Goal: Information Seeking & Learning: Learn about a topic

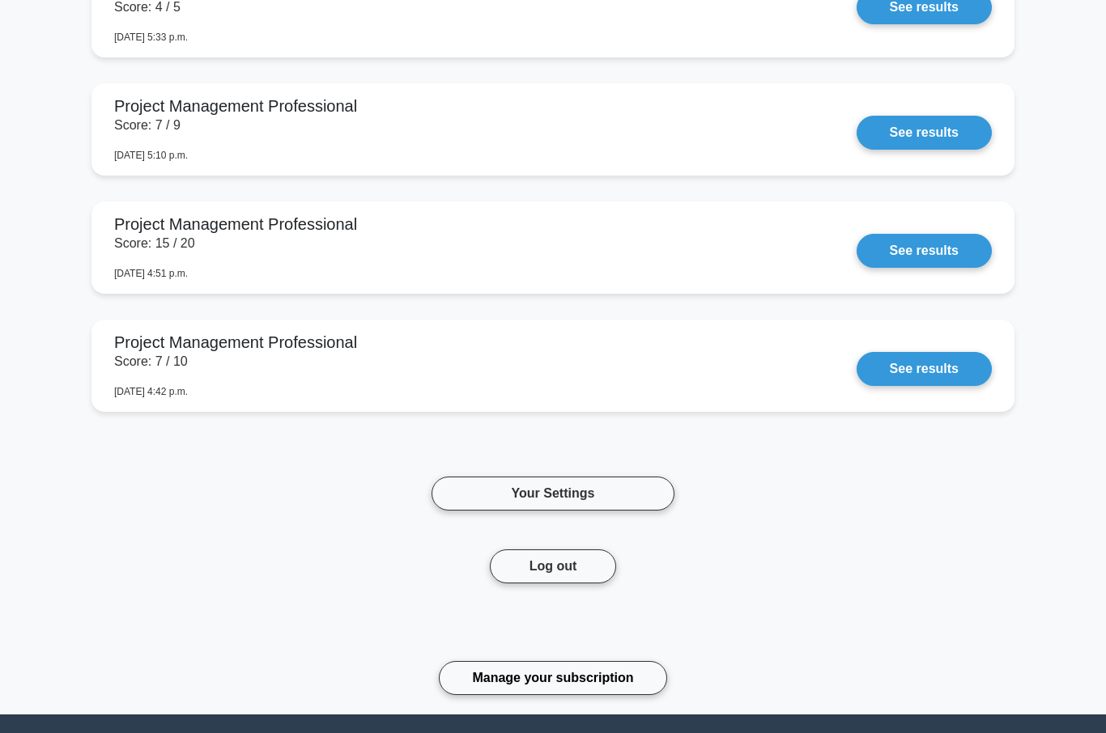
scroll to position [1801, 0]
click at [560, 493] on link "Your Settings" at bounding box center [552, 495] width 243 height 34
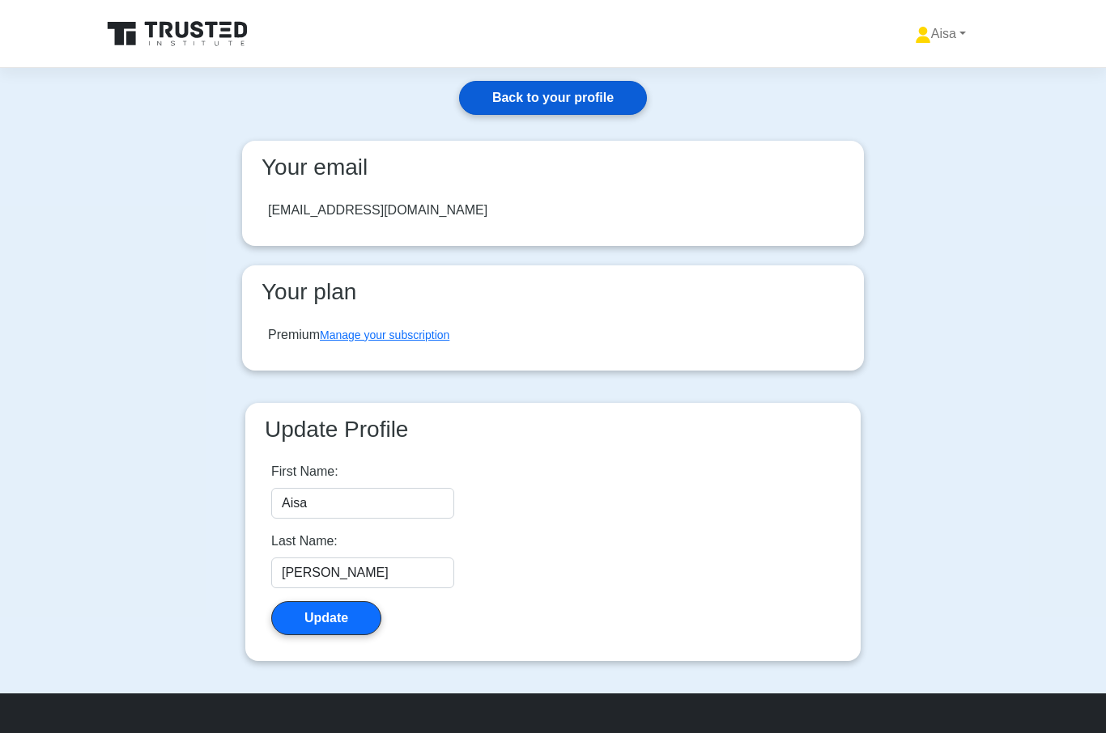
click at [557, 84] on link "Back to your profile" at bounding box center [553, 98] width 188 height 34
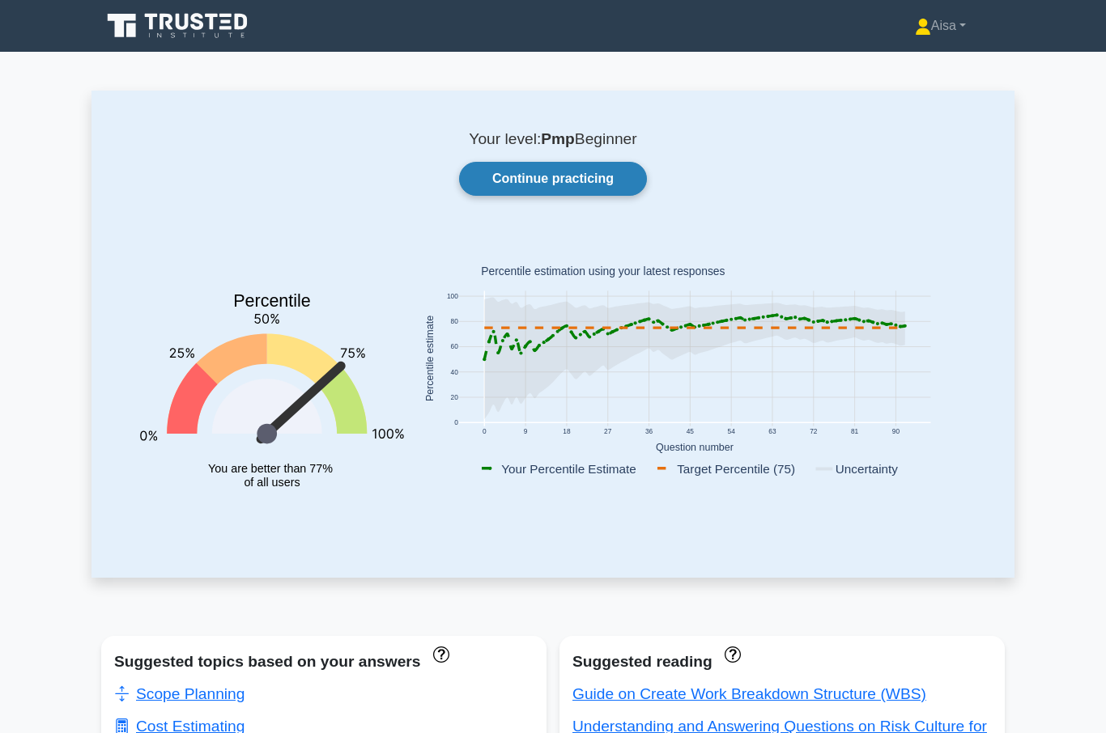
click at [567, 181] on link "Continue practicing" at bounding box center [553, 179] width 188 height 34
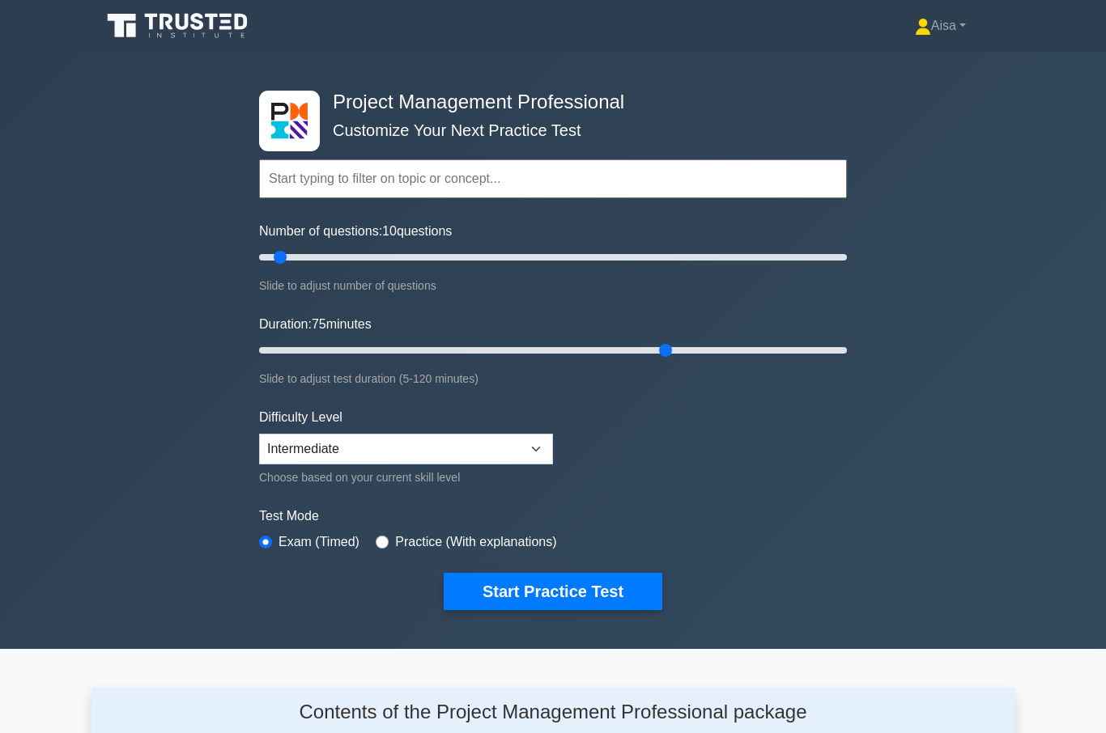
type input "85"
type input "30"
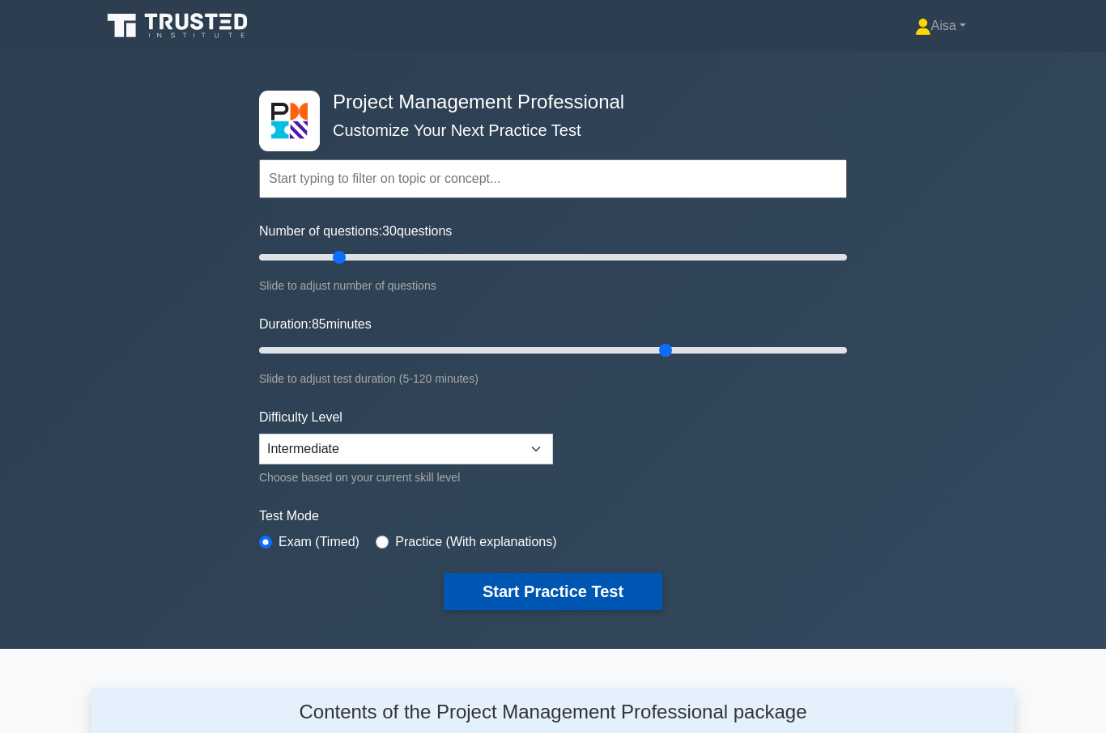
click at [559, 585] on button "Start Practice Test" at bounding box center [553, 591] width 219 height 37
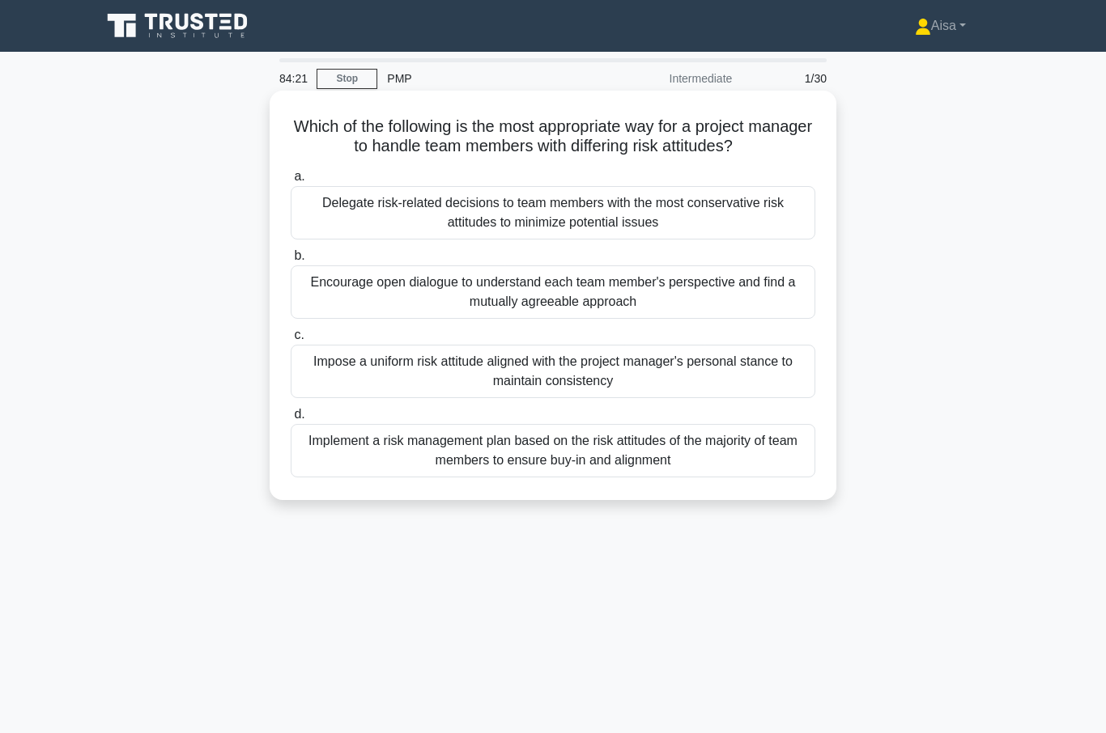
click at [560, 311] on div "Encourage open dialogue to understand each team member's perspective and find a…" at bounding box center [553, 292] width 525 height 53
click at [291, 261] on input "b. Encourage open dialogue to understand each team member's perspective and fin…" at bounding box center [291, 256] width 0 height 11
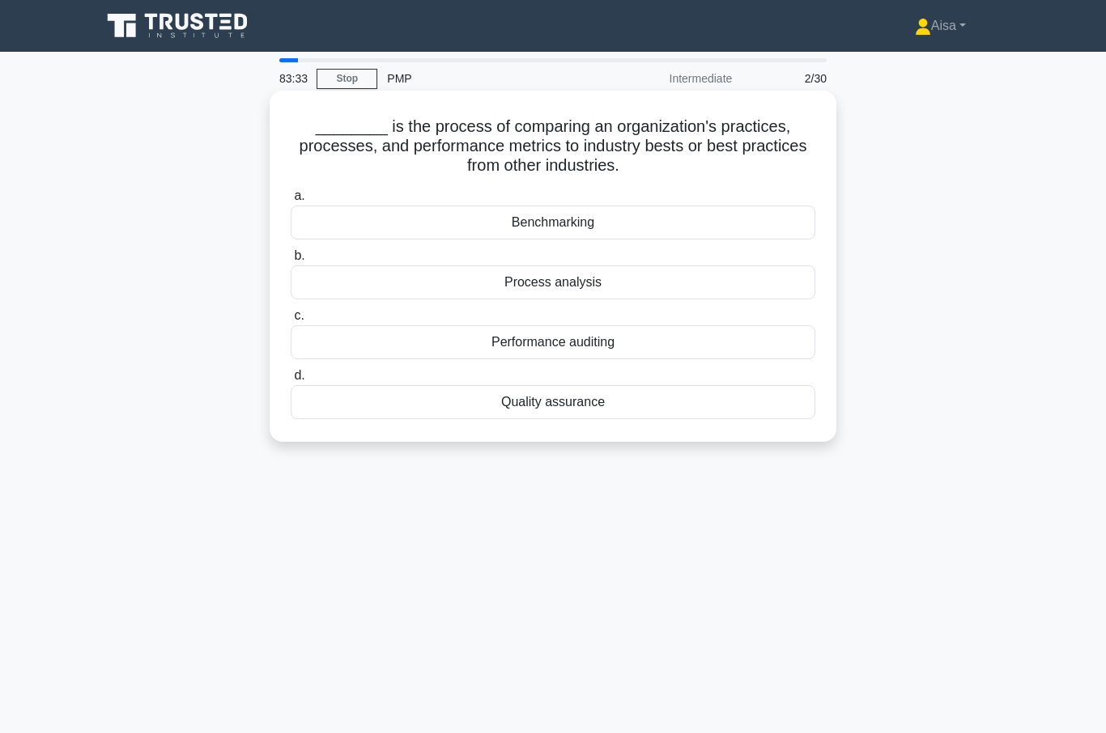
click at [554, 222] on div "Benchmarking" at bounding box center [553, 223] width 525 height 34
click at [291, 202] on input "a. Benchmarking" at bounding box center [291, 196] width 0 height 11
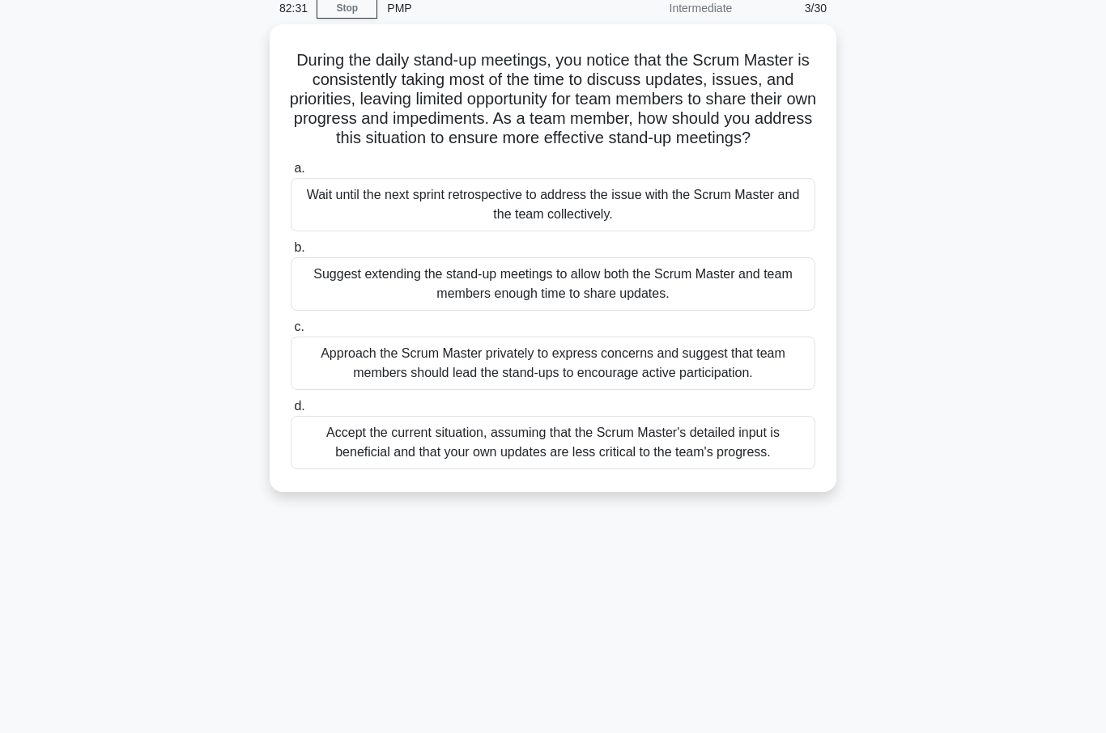
scroll to position [74, 0]
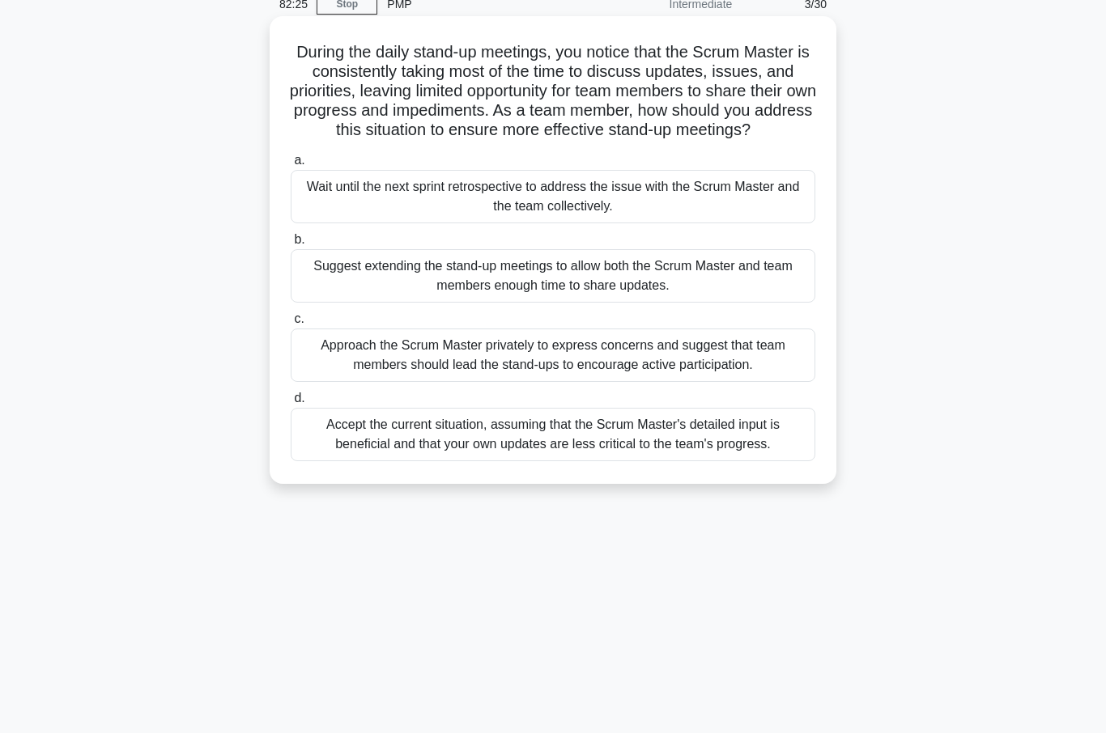
click at [555, 380] on div "Approach the Scrum Master privately to express concerns and suggest that team m…" at bounding box center [553, 355] width 525 height 53
click at [291, 325] on input "c. Approach the Scrum Master privately to express concerns and suggest that tea…" at bounding box center [291, 319] width 0 height 11
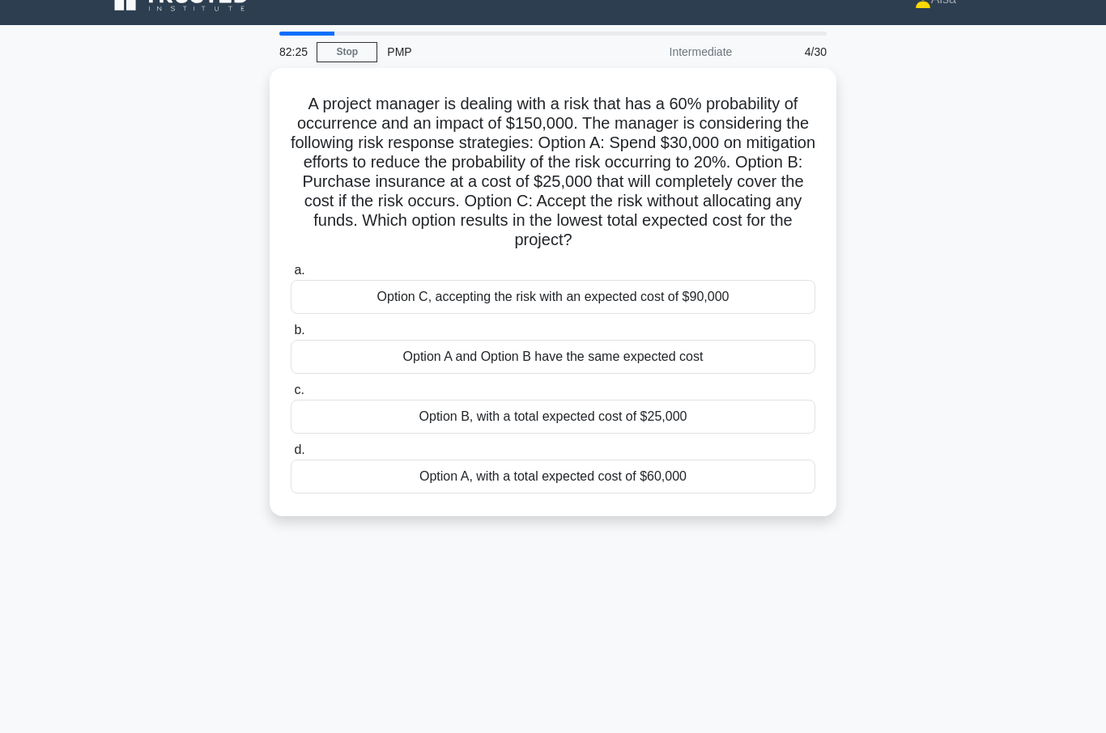
scroll to position [0, 0]
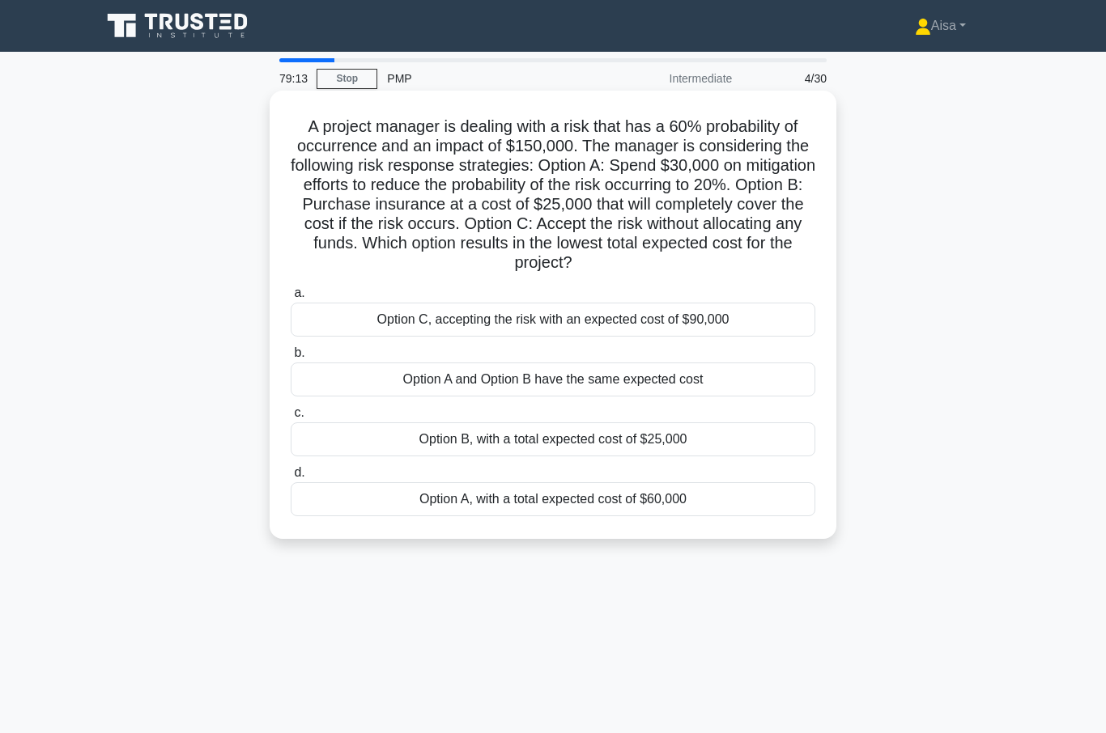
click at [598, 457] on div "Option B, with a total expected cost of $25,000" at bounding box center [553, 440] width 525 height 34
click at [291, 419] on input "c. Option B, with a total expected cost of $25,000" at bounding box center [291, 413] width 0 height 11
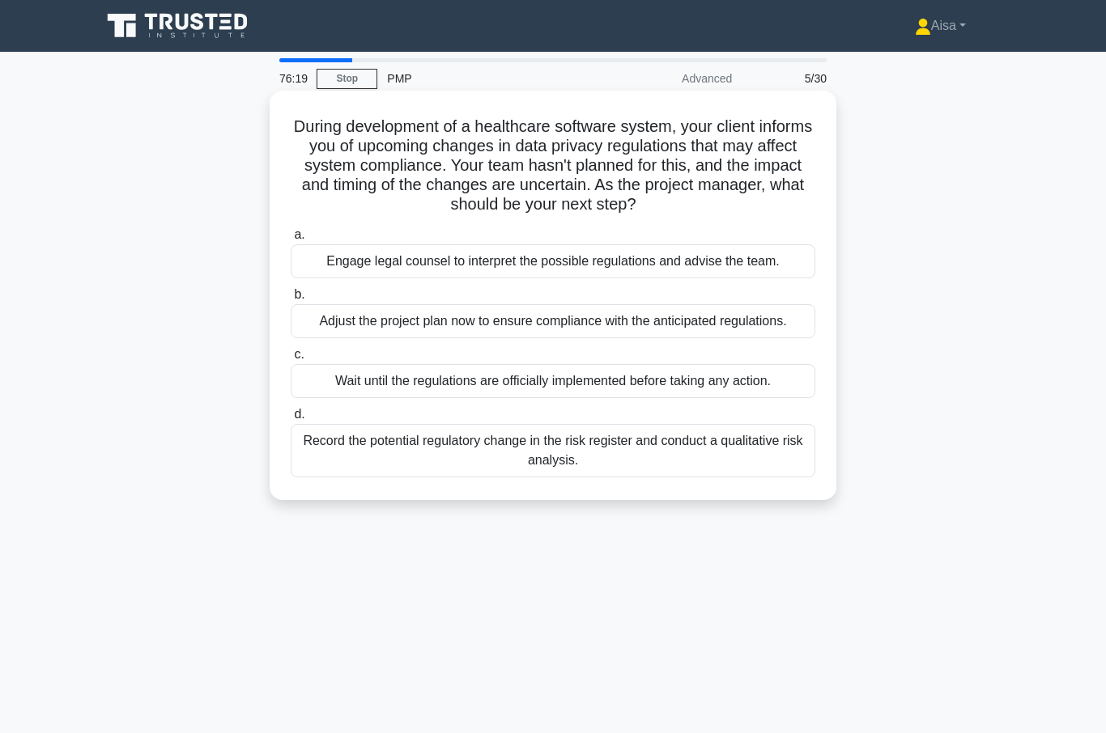
click at [671, 478] on div "Record the potential regulatory change in the risk register and conduct a quali…" at bounding box center [553, 450] width 525 height 53
click at [291, 420] on input "d. Record the potential regulatory change in the risk register and conduct a qu…" at bounding box center [291, 415] width 0 height 11
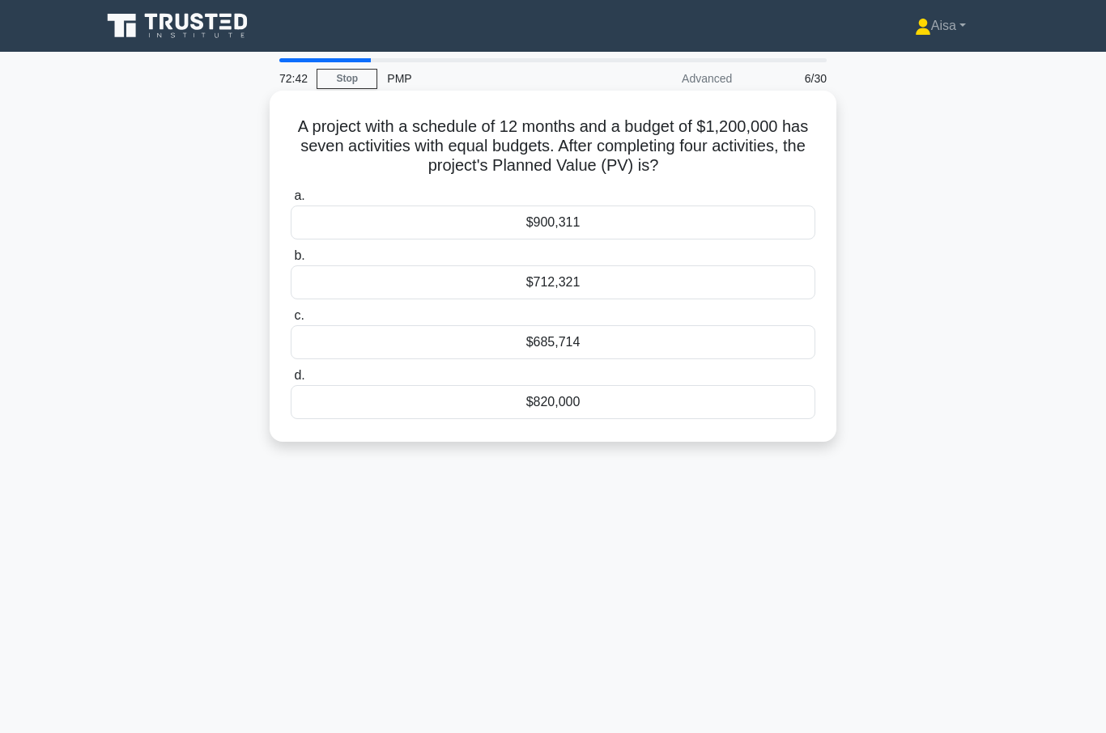
click at [576, 359] on div "$685,714" at bounding box center [553, 342] width 525 height 34
click at [291, 321] on input "c. $685,714" at bounding box center [291, 316] width 0 height 11
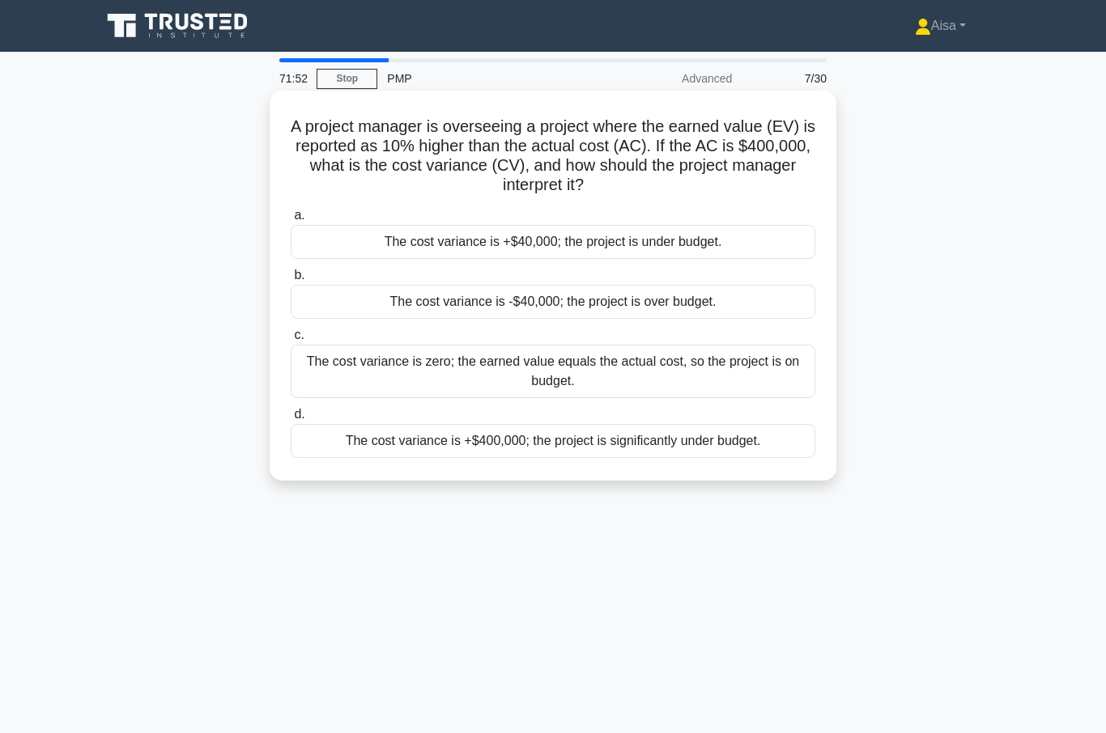
click at [593, 304] on div "The cost variance is -$40,000; the project is over budget." at bounding box center [553, 302] width 525 height 34
click at [291, 281] on input "b. The cost variance is -$40,000; the project is over budget." at bounding box center [291, 275] width 0 height 11
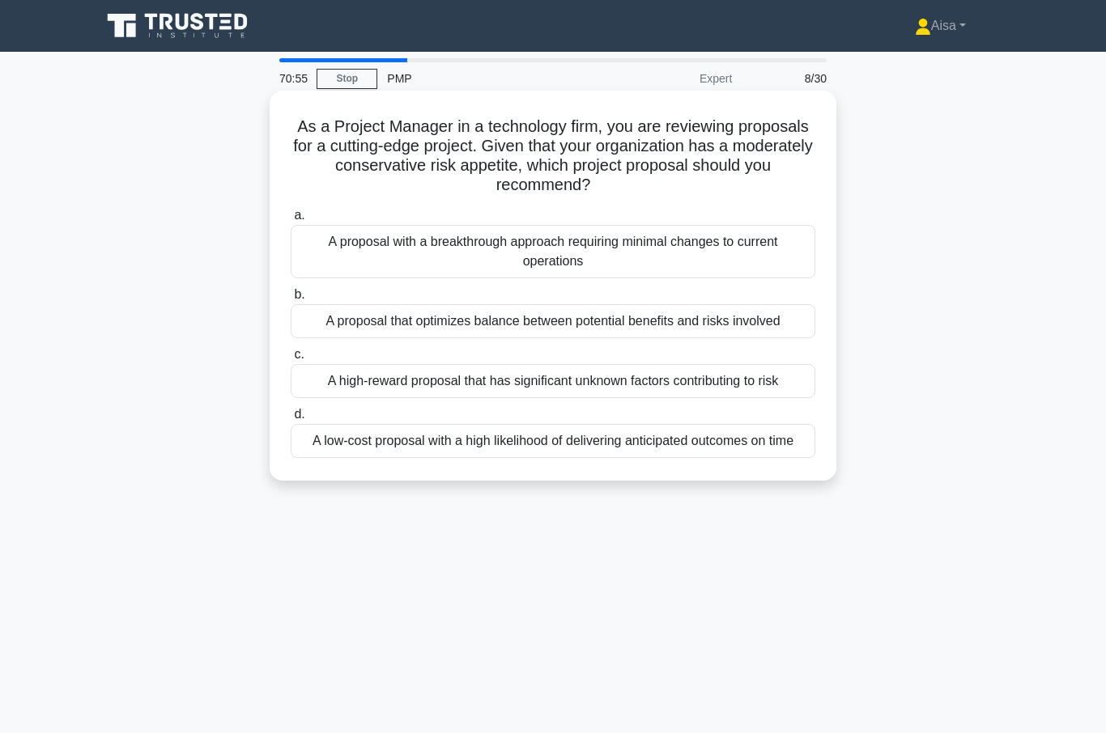
click at [481, 458] on div "A low-cost proposal with a high likelihood of delivering anticipated outcomes o…" at bounding box center [553, 441] width 525 height 34
click at [291, 420] on input "d. A low-cost proposal with a high likelihood of delivering anticipated outcome…" at bounding box center [291, 415] width 0 height 11
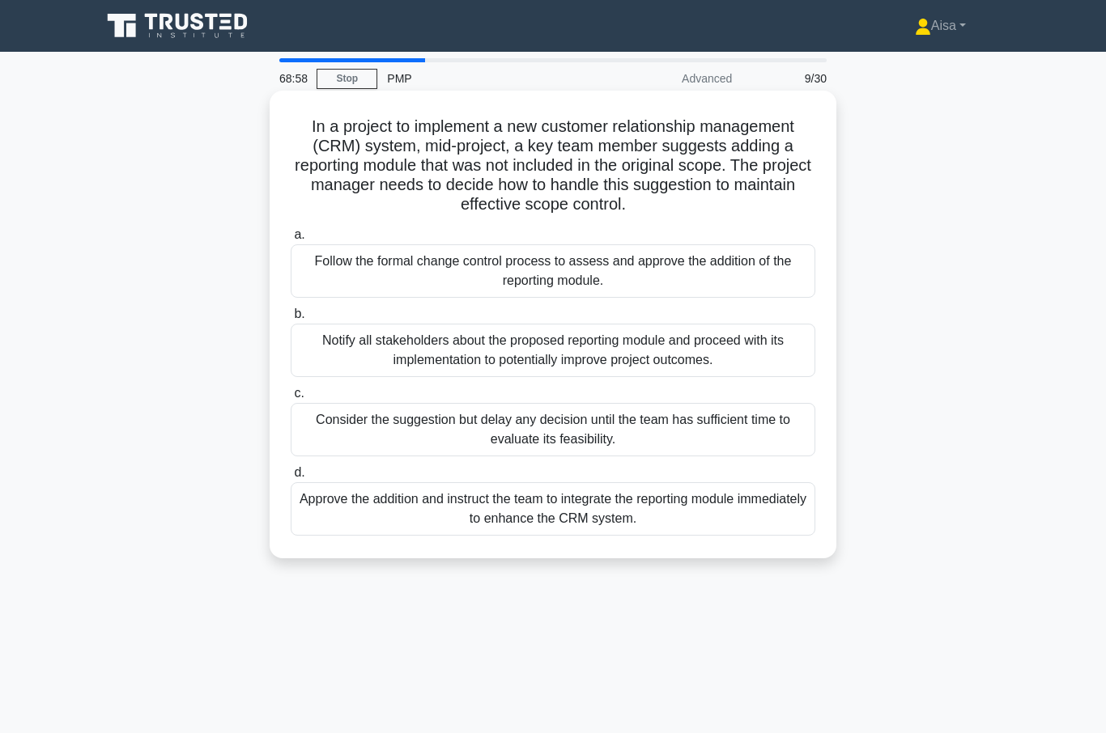
click at [576, 277] on div "Follow the formal change control process to assess and approve the addition of …" at bounding box center [553, 270] width 525 height 53
click at [291, 240] on input "a. Follow the formal change control process to assess and approve the addition …" at bounding box center [291, 235] width 0 height 11
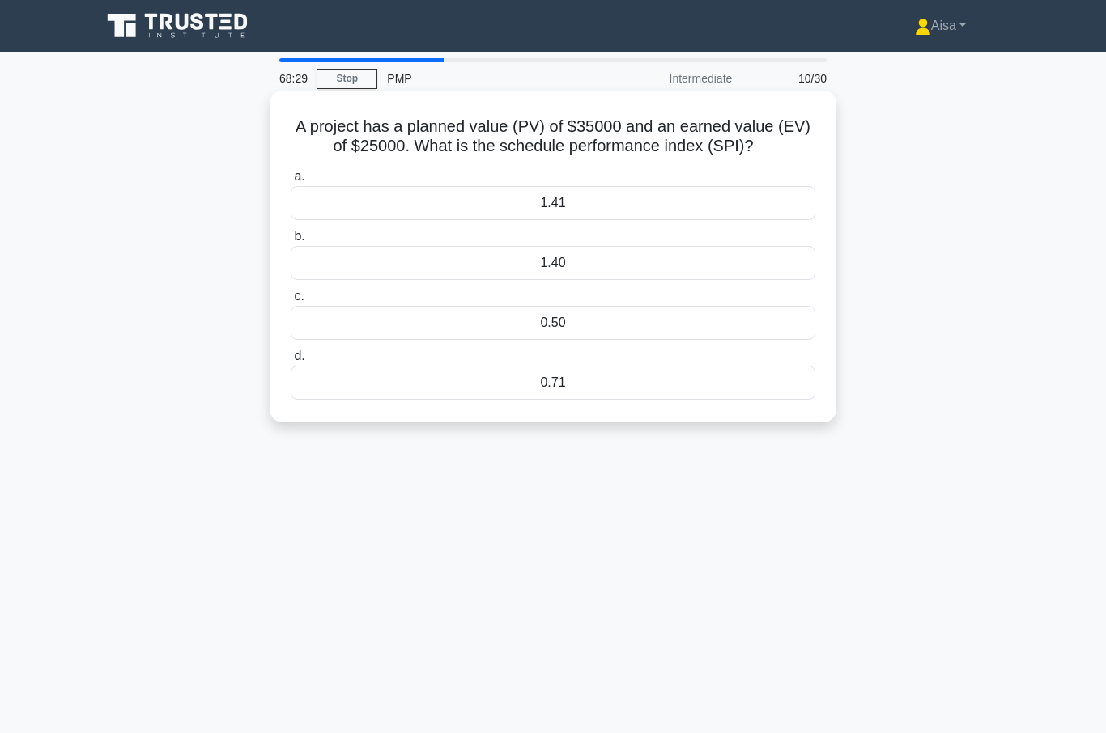
click at [606, 400] on div "0.71" at bounding box center [553, 383] width 525 height 34
click at [291, 362] on input "d. 0.71" at bounding box center [291, 356] width 0 height 11
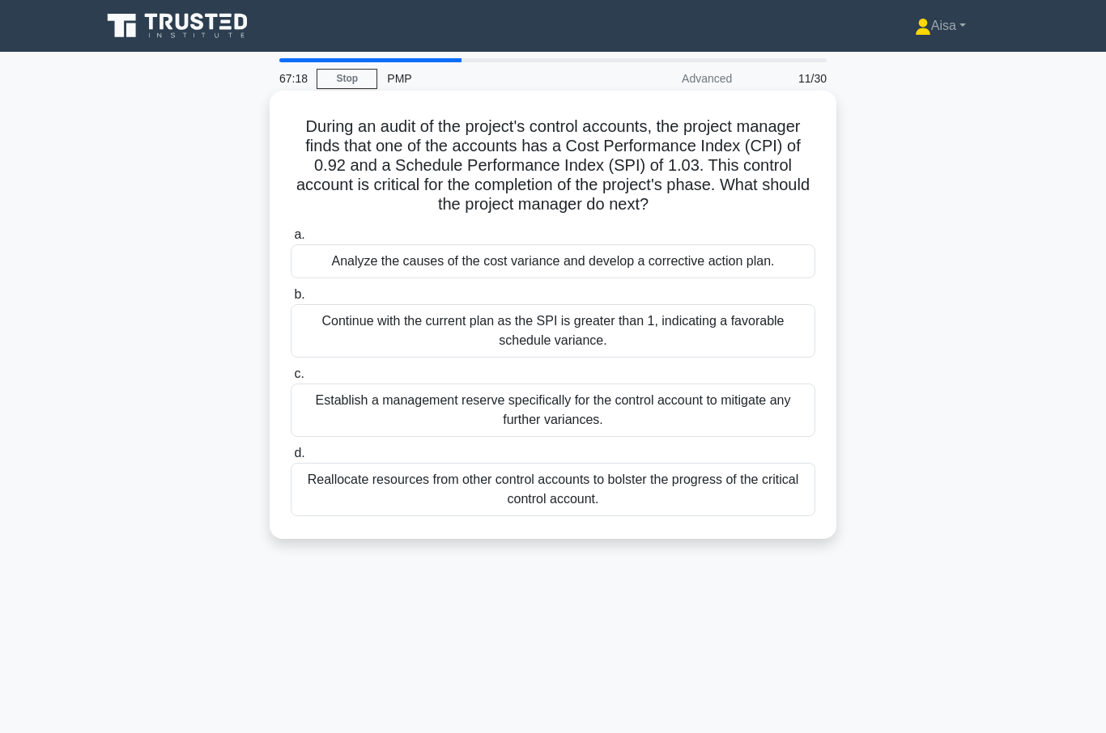
click at [541, 266] on div "Analyze the causes of the cost variance and develop a corrective action plan." at bounding box center [553, 261] width 525 height 34
click at [291, 240] on input "a. Analyze the causes of the cost variance and develop a corrective action plan." at bounding box center [291, 235] width 0 height 11
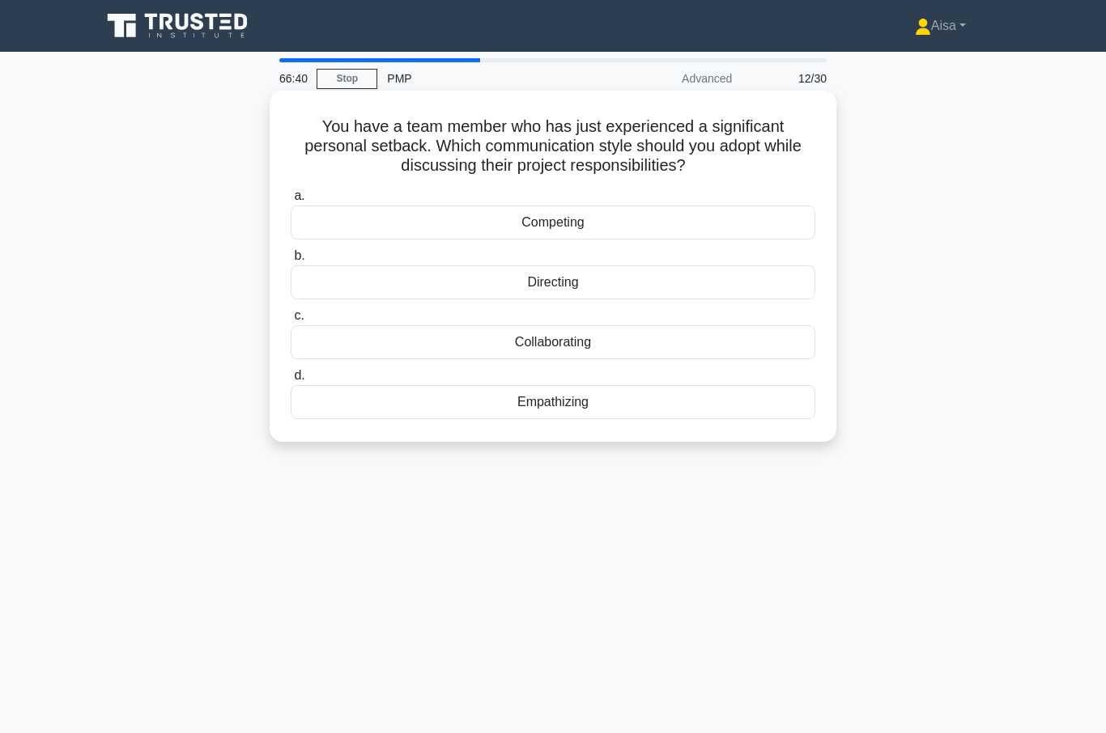
click at [559, 345] on div "Collaborating" at bounding box center [553, 342] width 525 height 34
click at [291, 321] on input "c. Collaborating" at bounding box center [291, 316] width 0 height 11
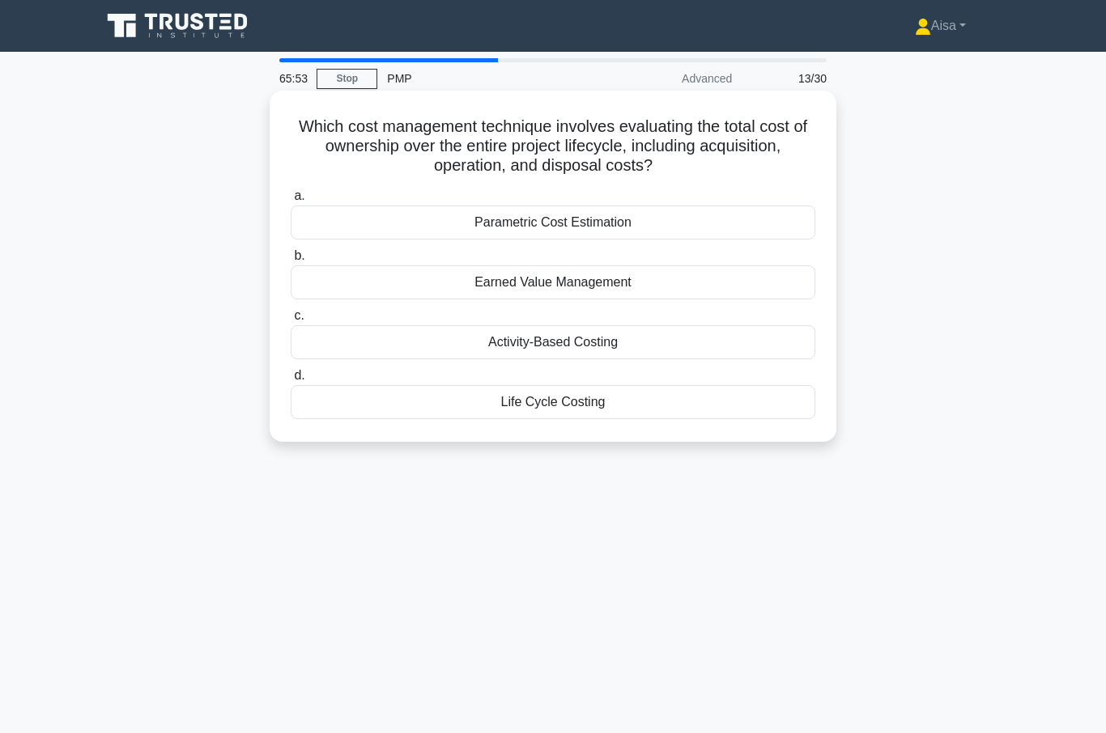
click at [555, 402] on div "Life Cycle Costing" at bounding box center [553, 402] width 525 height 34
click at [291, 381] on input "d. Life Cycle Costing" at bounding box center [291, 376] width 0 height 11
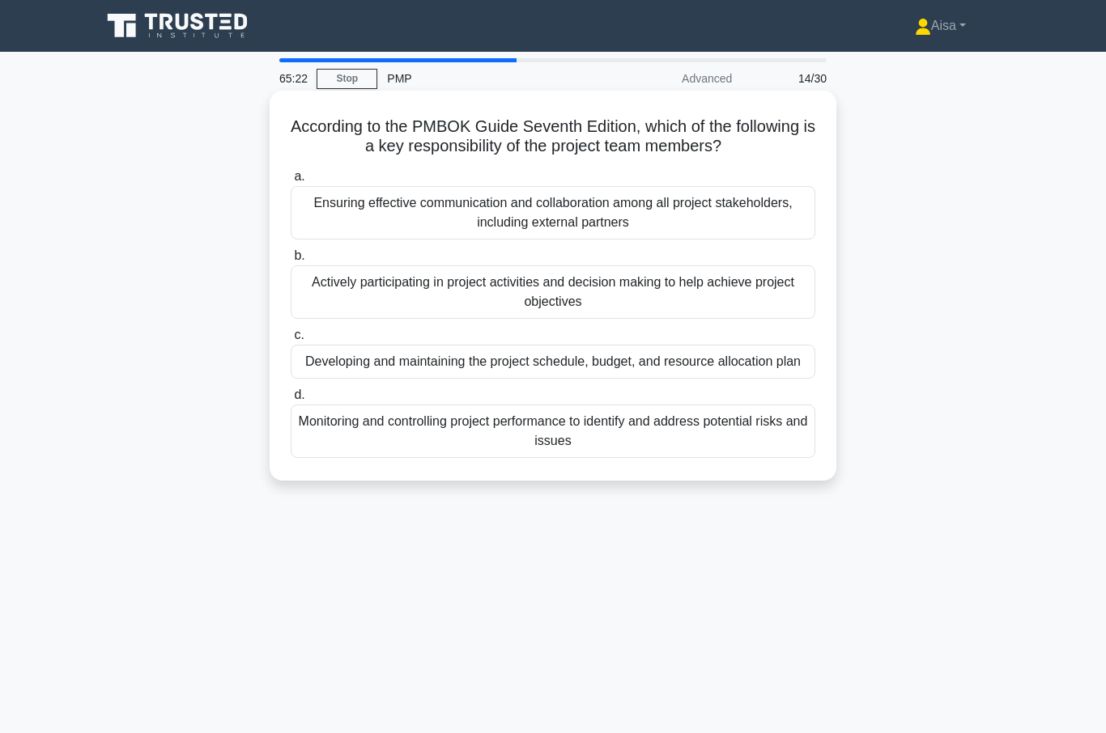
click at [561, 315] on div "Actively participating in project activities and decision making to help achiev…" at bounding box center [553, 292] width 525 height 53
click at [291, 261] on input "b. Actively participating in project activities and decision making to help ach…" at bounding box center [291, 256] width 0 height 11
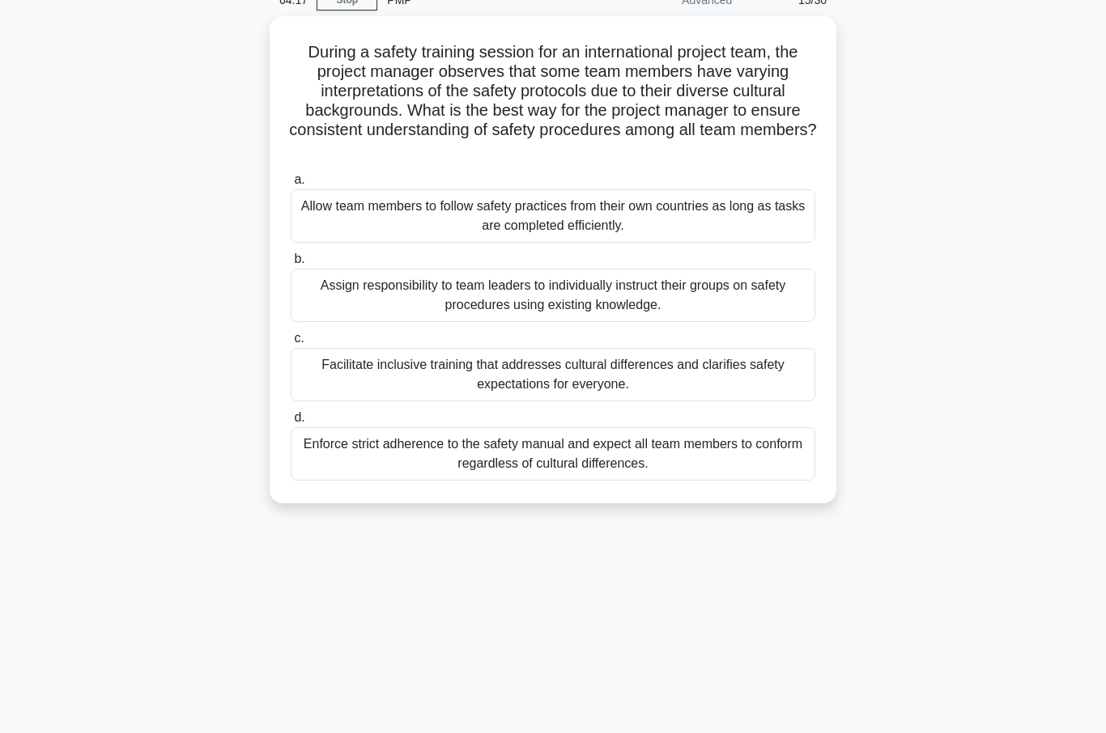
scroll to position [85, 0]
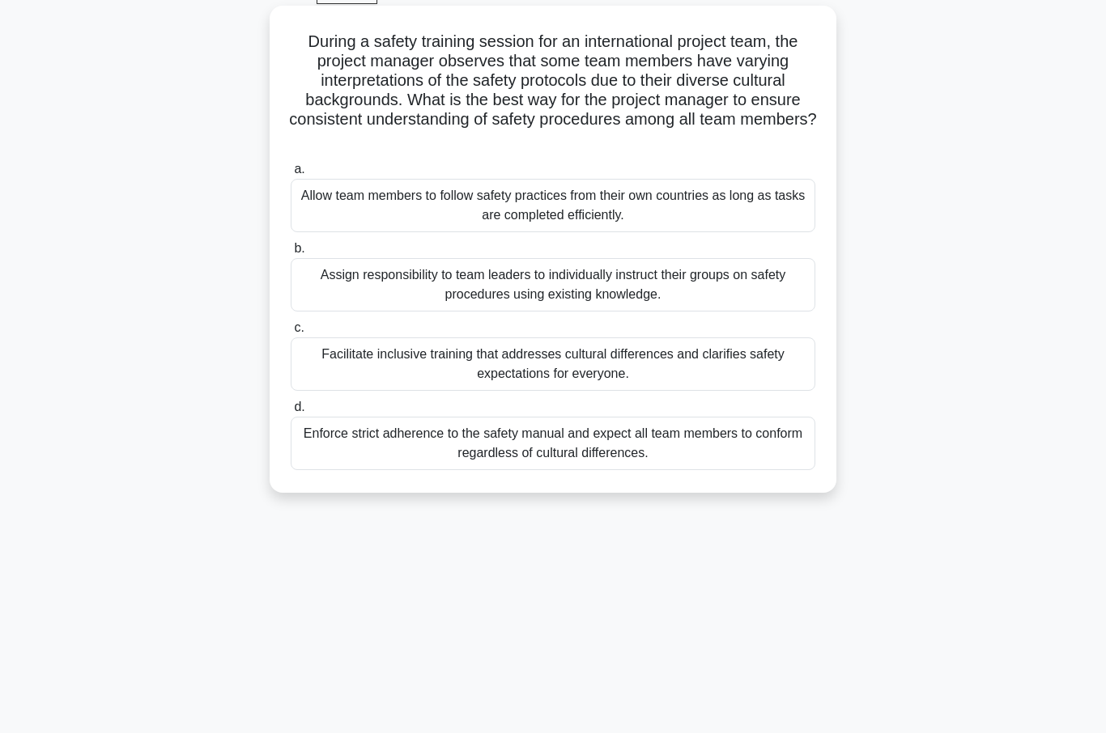
click at [540, 368] on div "Facilitate inclusive training that addresses cultural differences and clarifies…" at bounding box center [553, 364] width 525 height 53
click at [291, 334] on input "c. Facilitate inclusive training that addresses cultural differences and clarif…" at bounding box center [291, 328] width 0 height 11
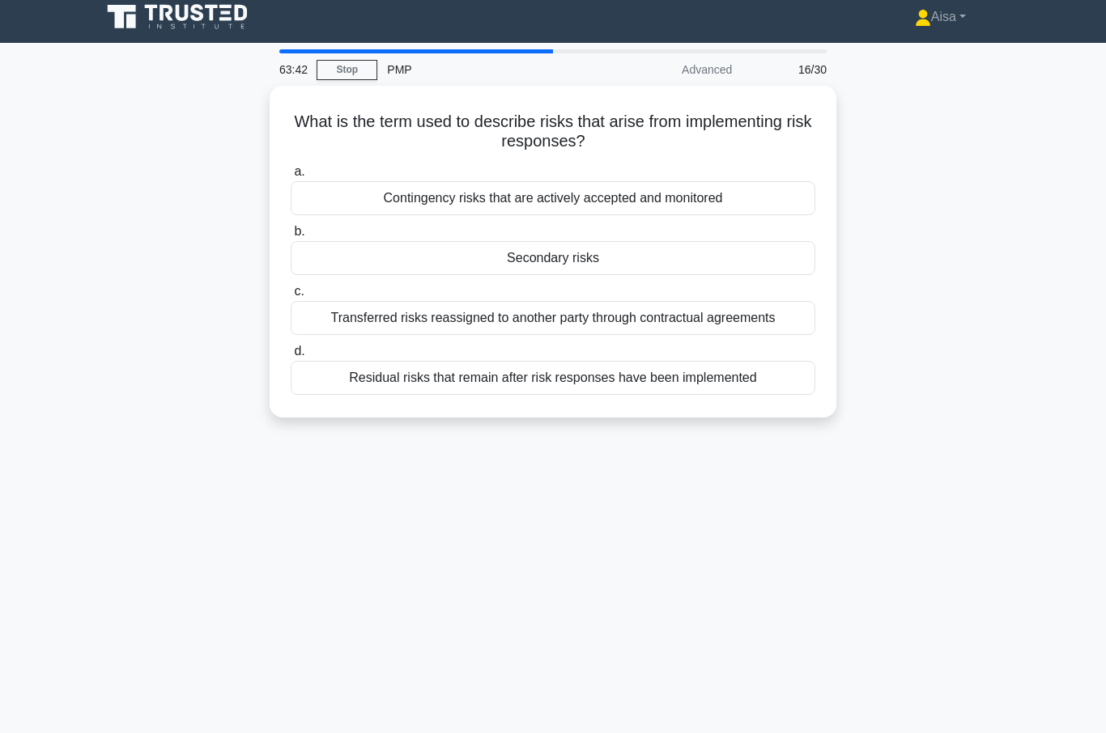
scroll to position [0, 0]
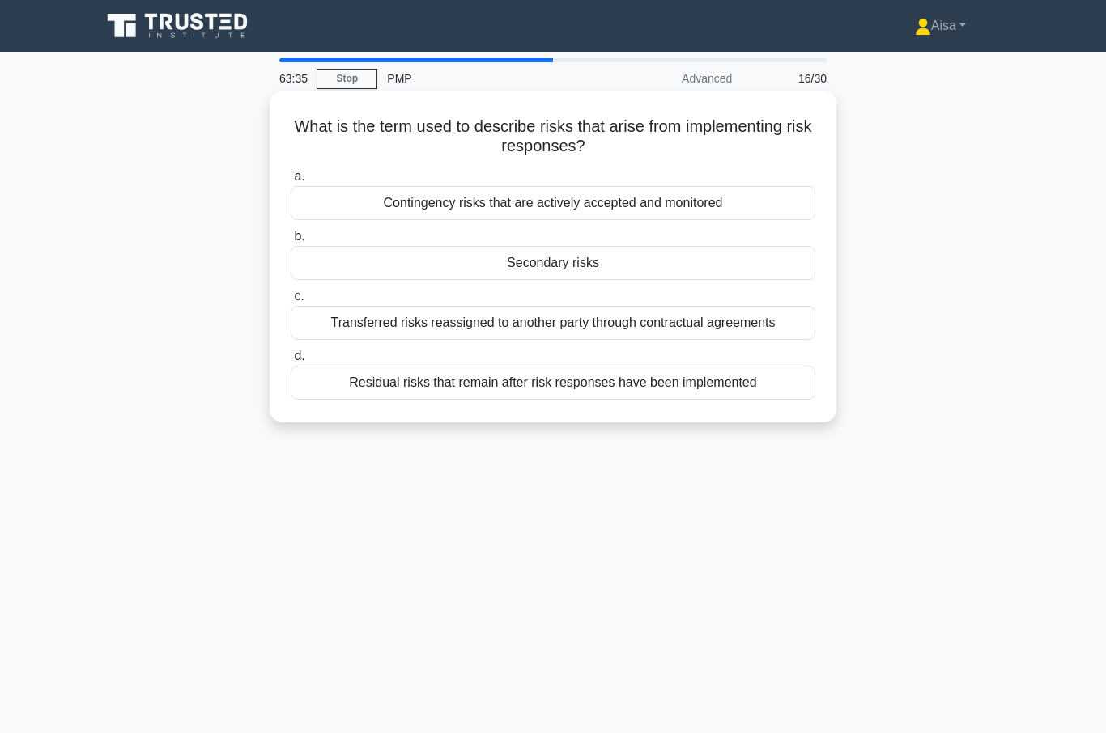
click at [557, 267] on div "Secondary risks" at bounding box center [553, 263] width 525 height 34
click at [291, 242] on input "b. Secondary risks" at bounding box center [291, 237] width 0 height 11
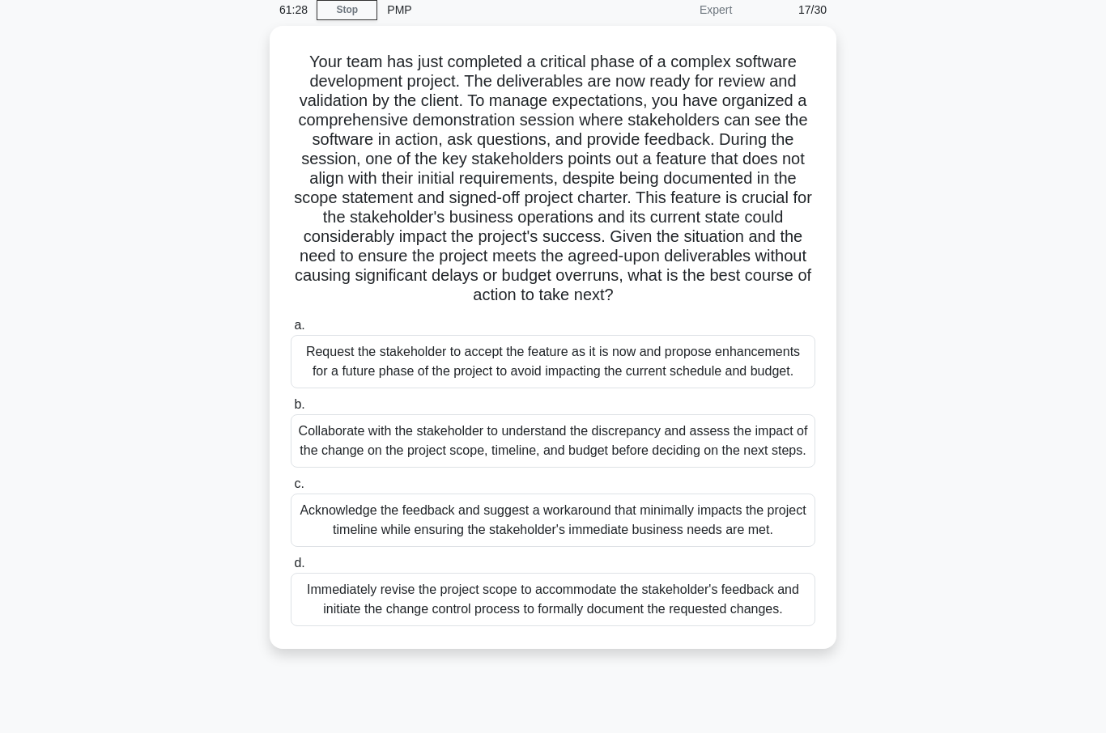
scroll to position [85, 0]
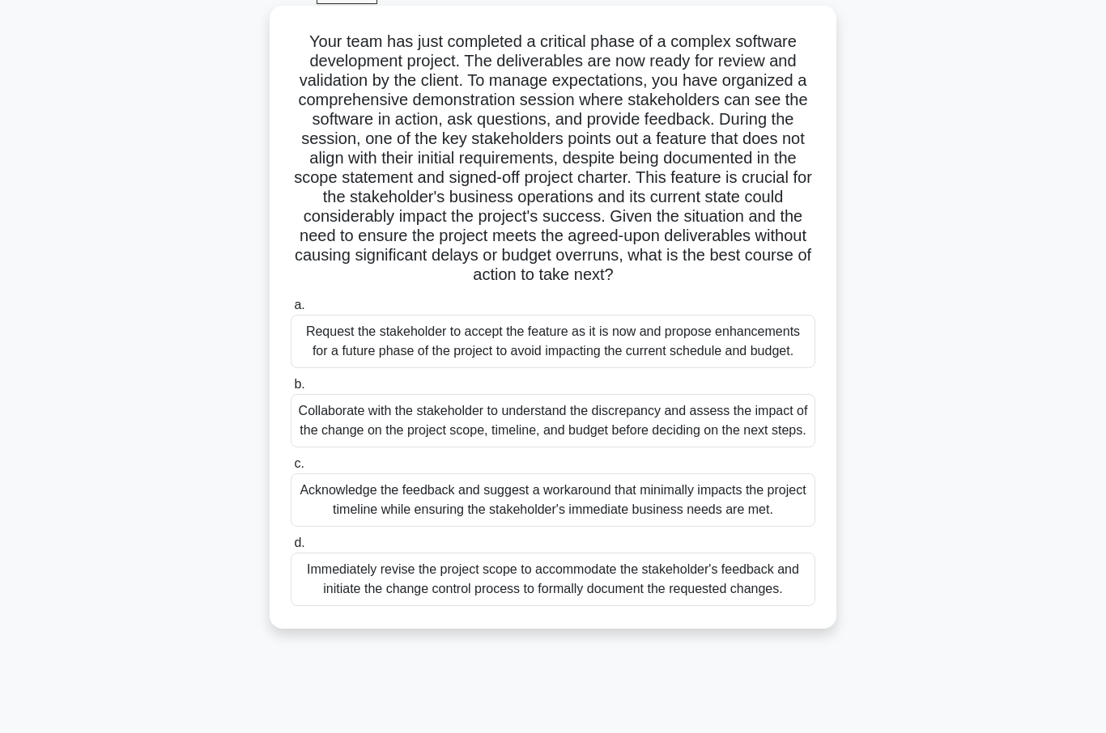
click at [667, 448] on div "Collaborate with the stakeholder to understand the discrepancy and assess the i…" at bounding box center [553, 420] width 525 height 53
click at [291, 390] on input "b. Collaborate with the stakeholder to understand the discrepancy and assess th…" at bounding box center [291, 385] width 0 height 11
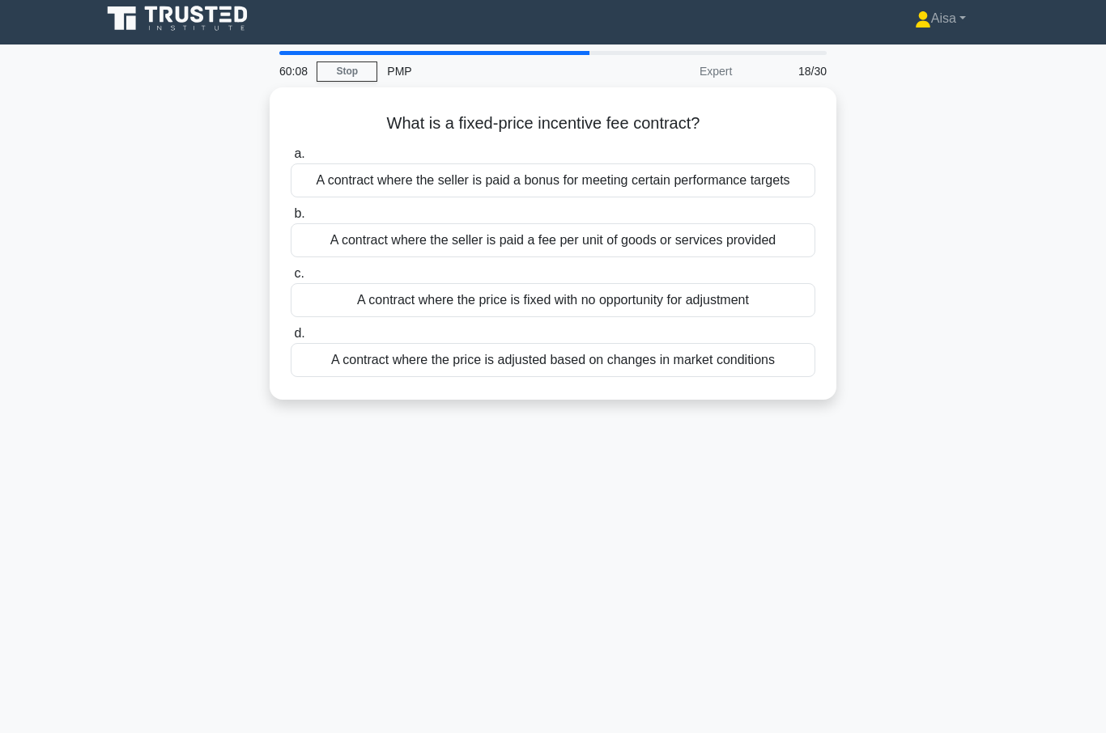
scroll to position [0, 0]
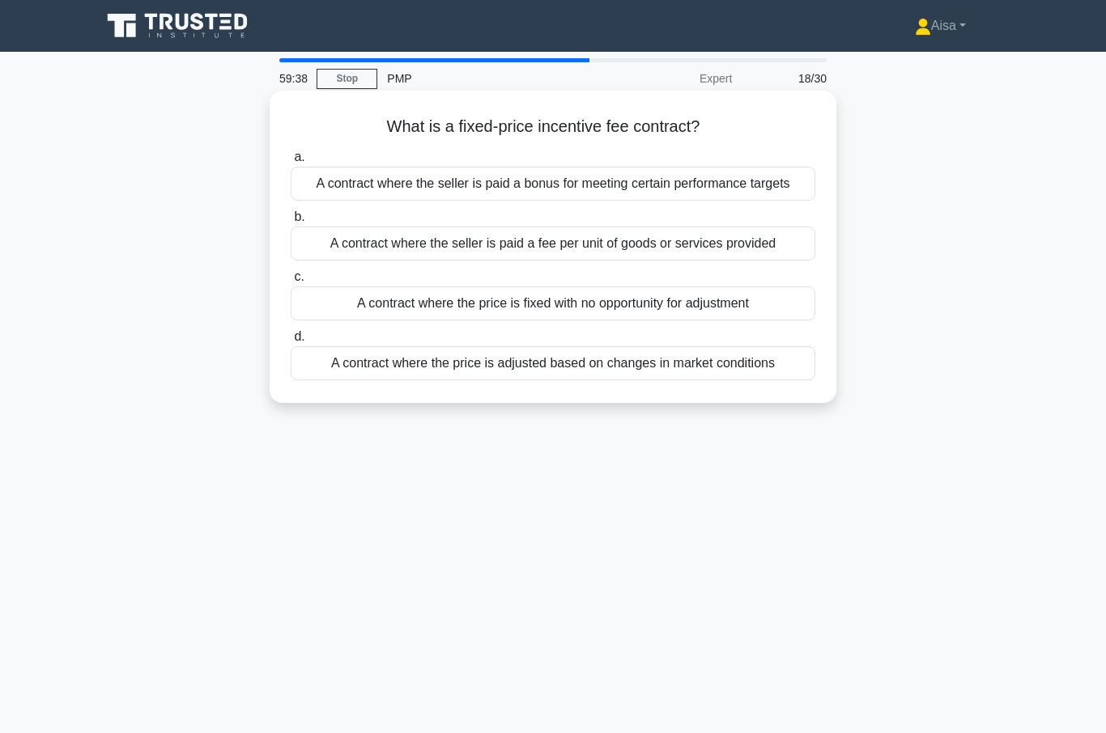
click at [612, 196] on div "A contract where the seller is paid a bonus for meeting certain performance tar…" at bounding box center [553, 184] width 525 height 34
click at [291, 163] on input "a. A contract where the seller is paid a bonus for meeting certain performance …" at bounding box center [291, 157] width 0 height 11
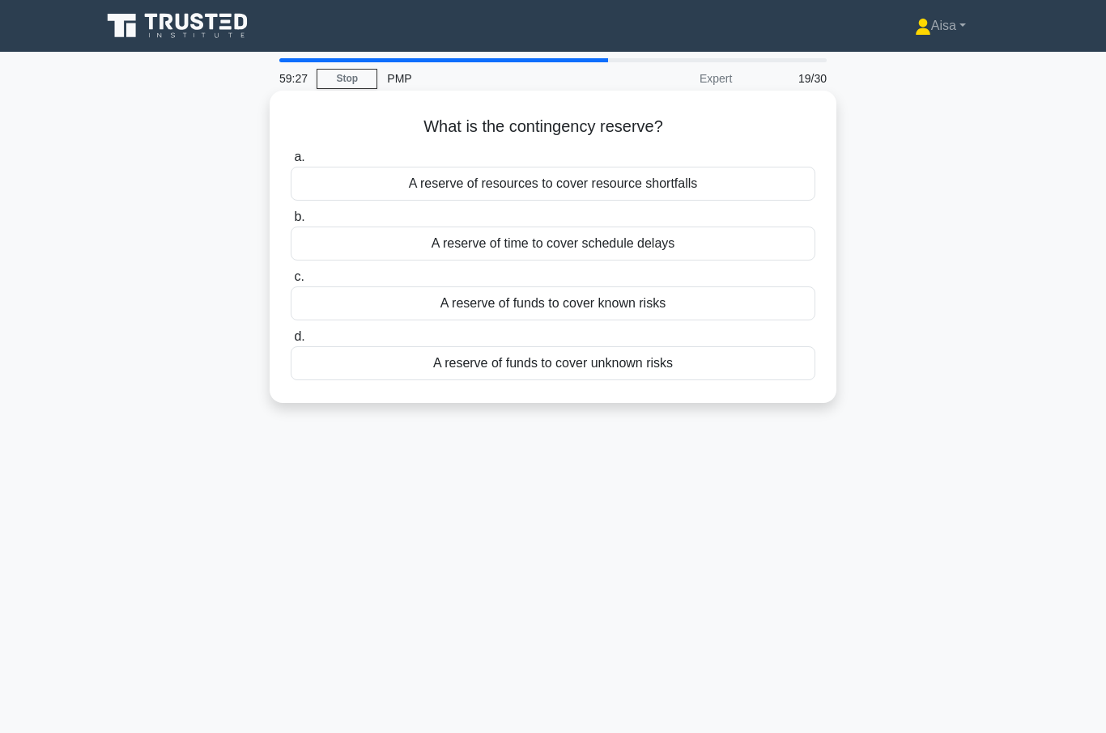
click at [585, 359] on div "A reserve of funds to cover unknown risks" at bounding box center [553, 363] width 525 height 34
click at [291, 342] on input "d. A reserve of funds to cover unknown risks" at bounding box center [291, 337] width 0 height 11
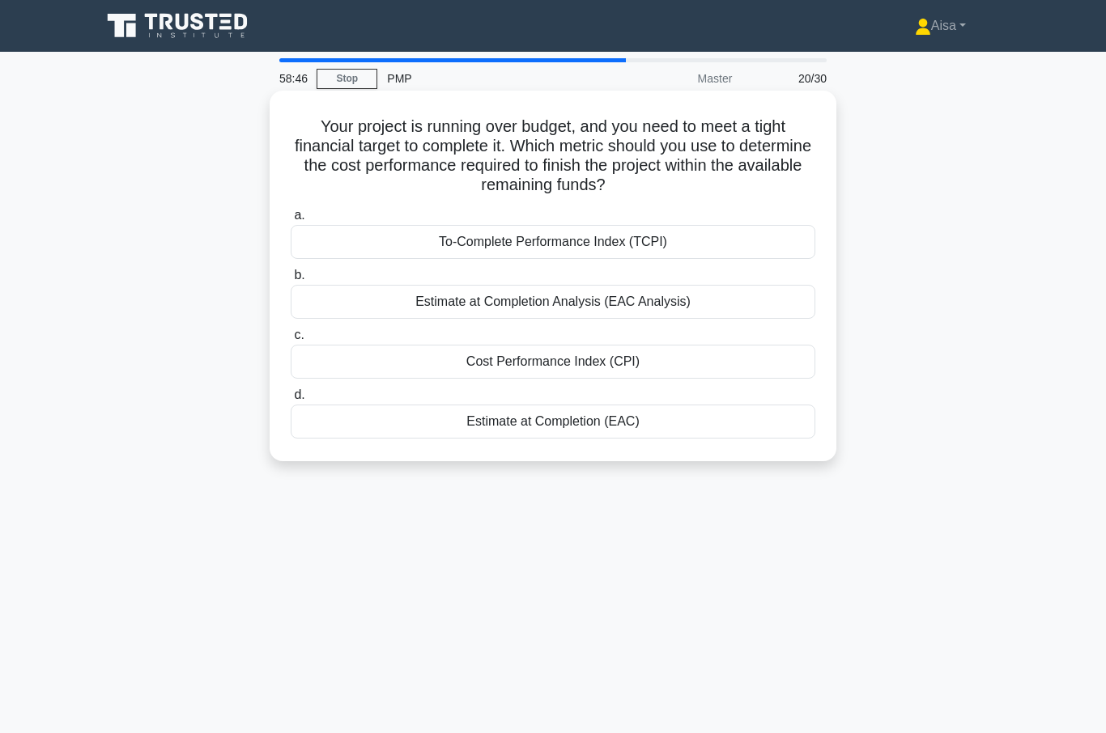
click at [533, 360] on div "Cost Performance Index (CPI)" at bounding box center [553, 362] width 525 height 34
click at [291, 341] on input "c. Cost Performance Index (CPI)" at bounding box center [291, 335] width 0 height 11
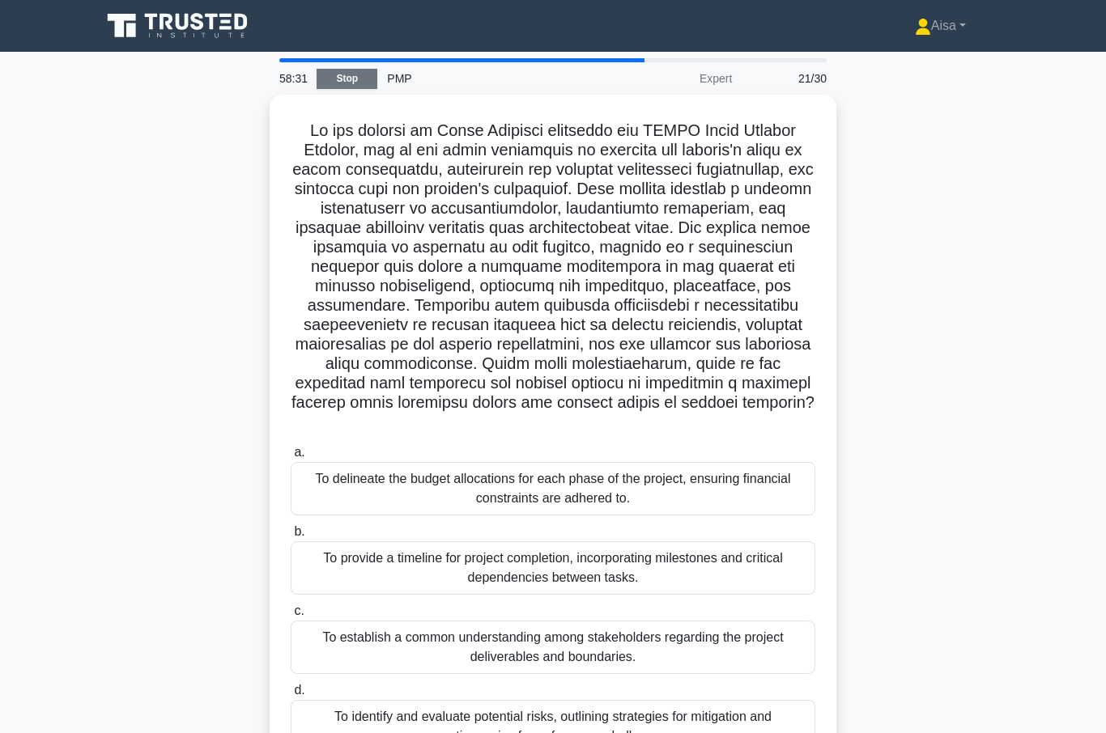
click at [346, 79] on link "Stop" at bounding box center [347, 79] width 61 height 20
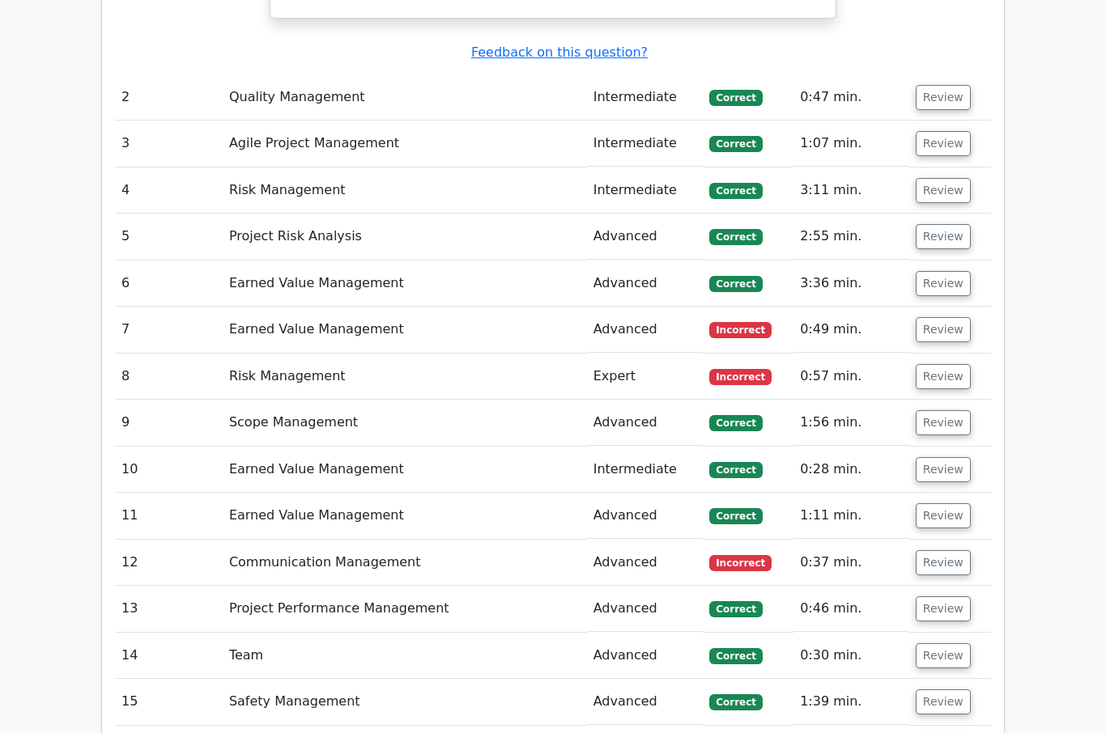
scroll to position [2102, 0]
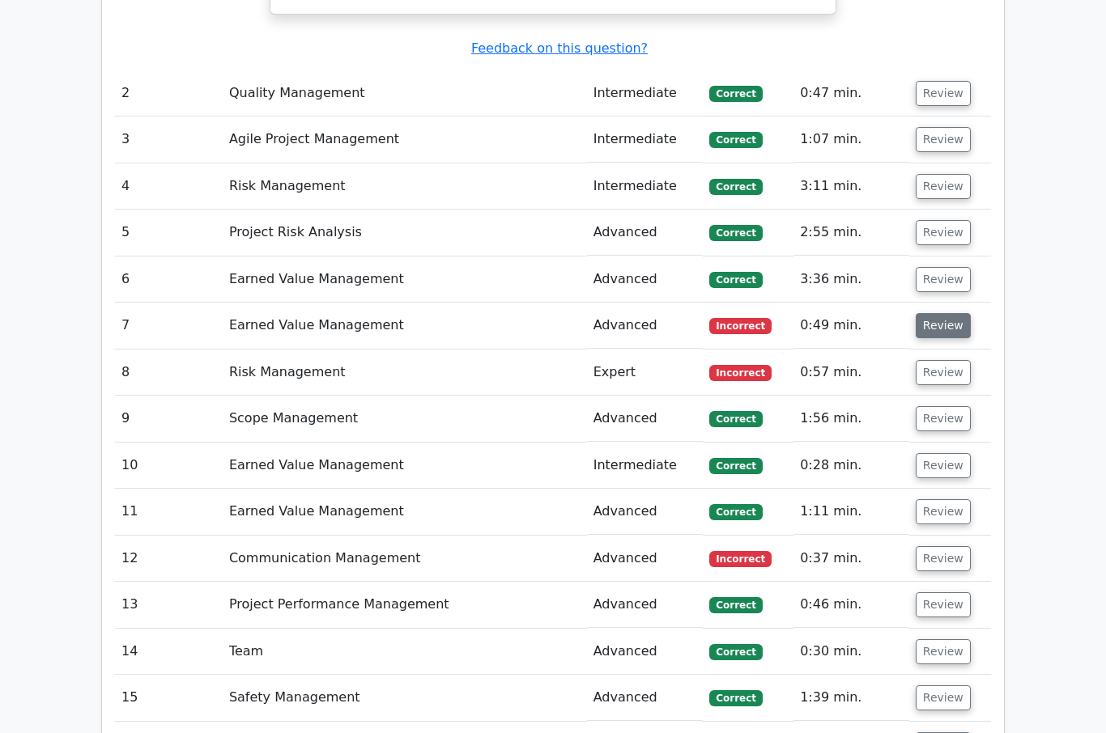
click at [933, 313] on button "Review" at bounding box center [943, 325] width 55 height 25
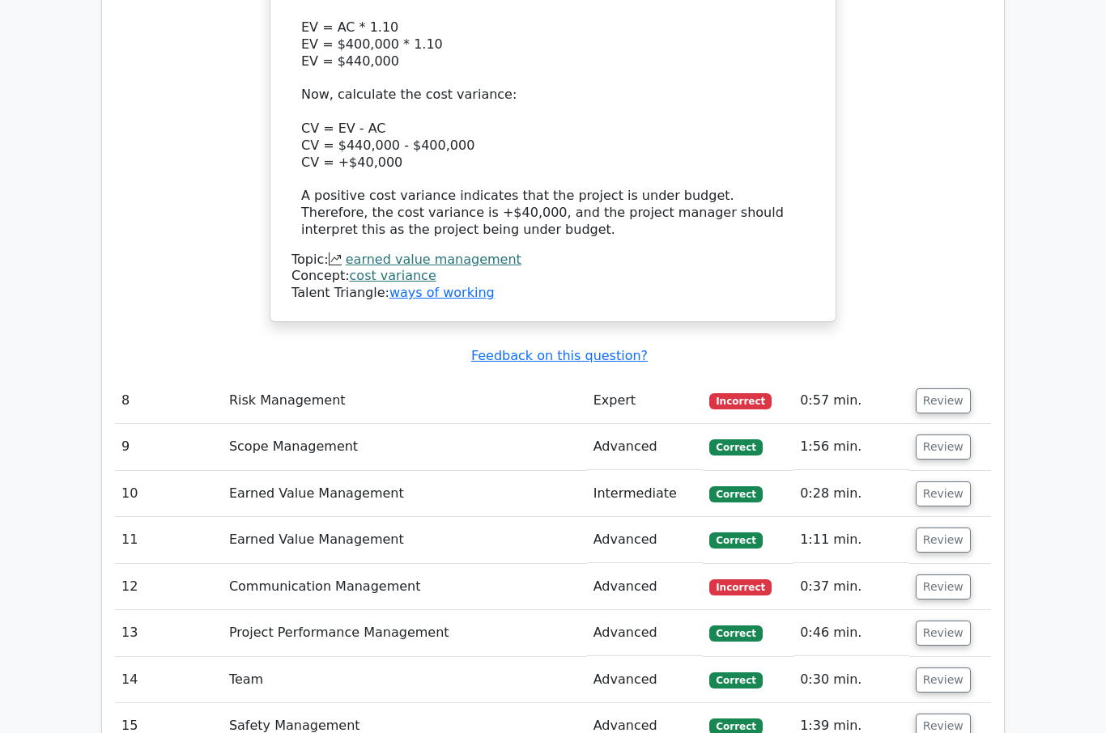
scroll to position [2965, 0]
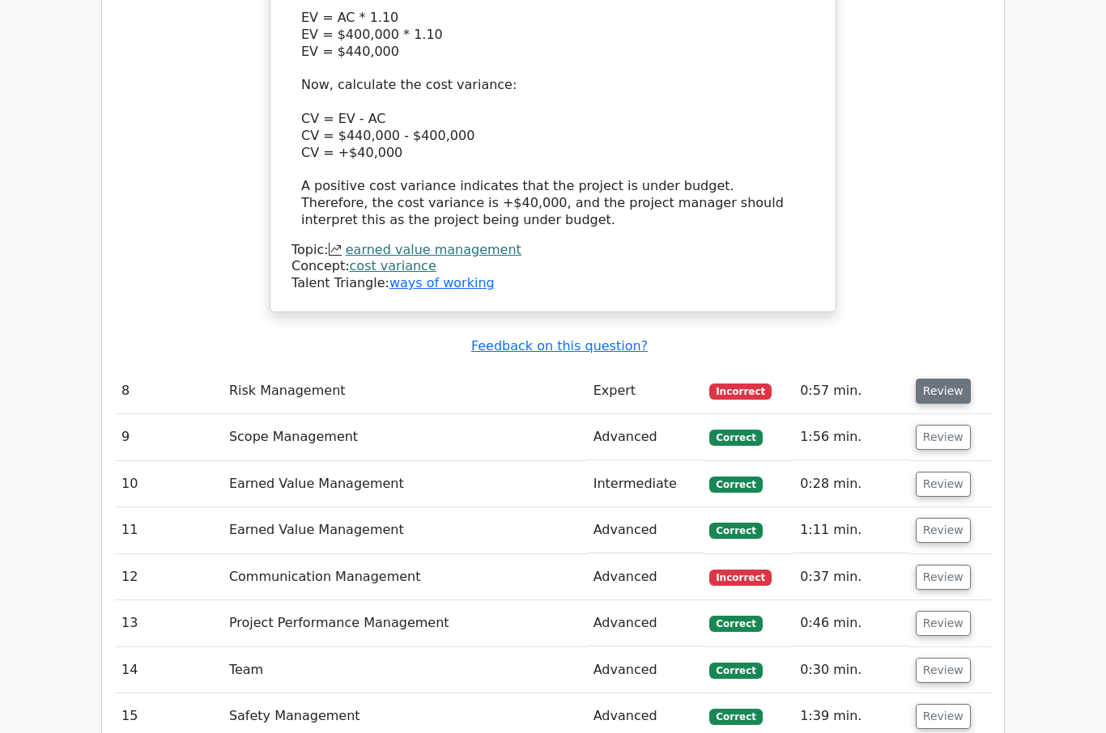
click at [937, 380] on button "Review" at bounding box center [943, 392] width 55 height 25
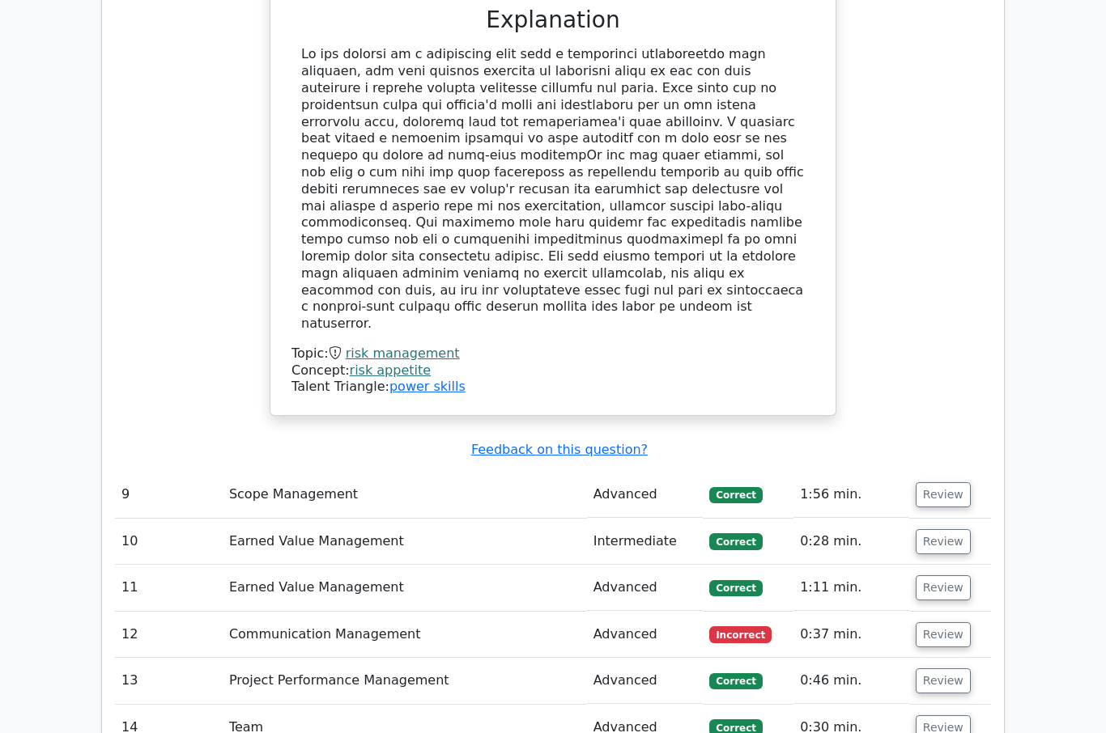
scroll to position [3800, 0]
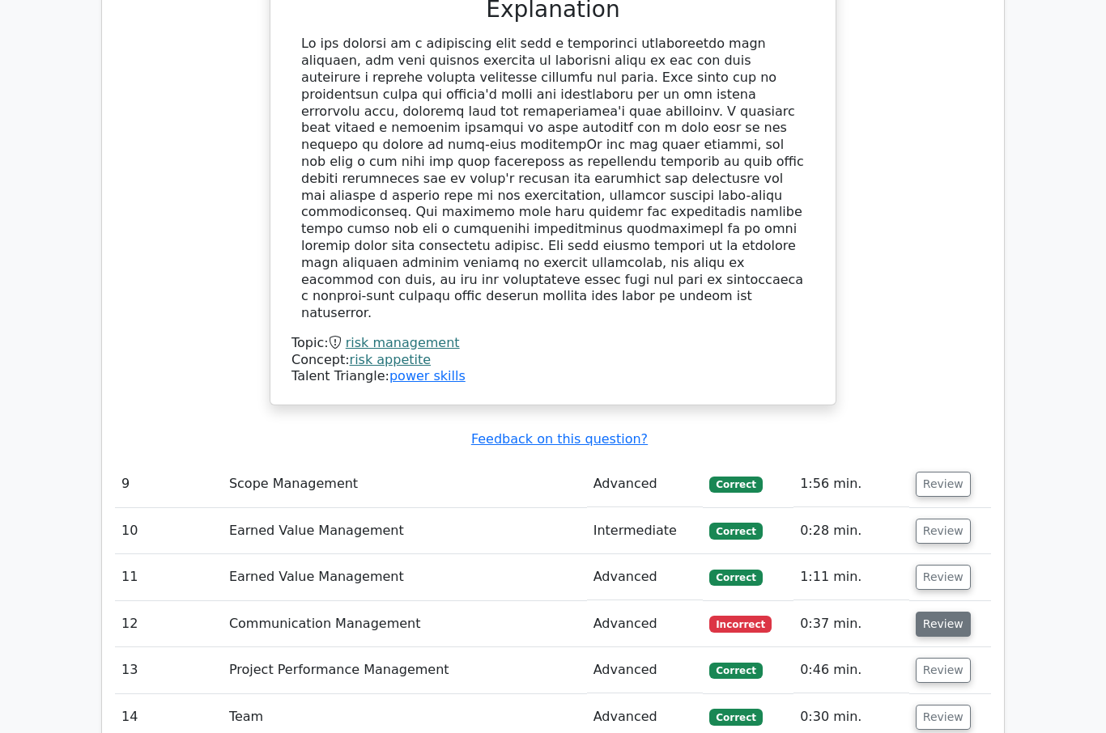
click at [940, 613] on button "Review" at bounding box center [943, 625] width 55 height 25
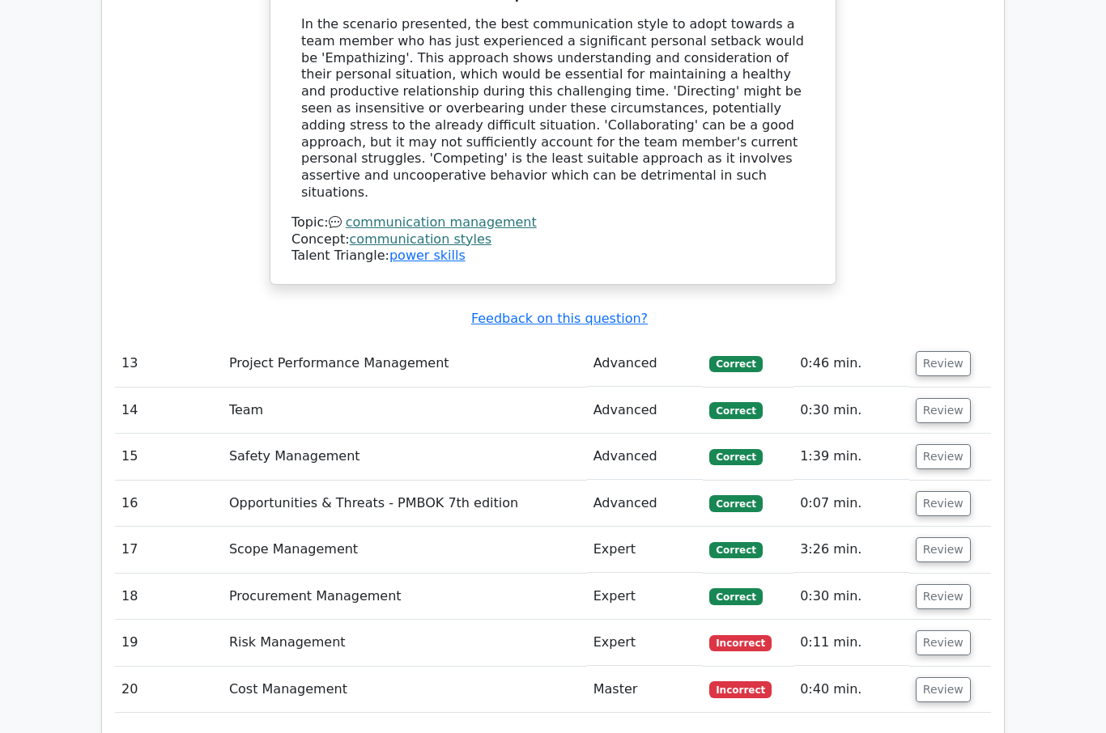
scroll to position [4797, 0]
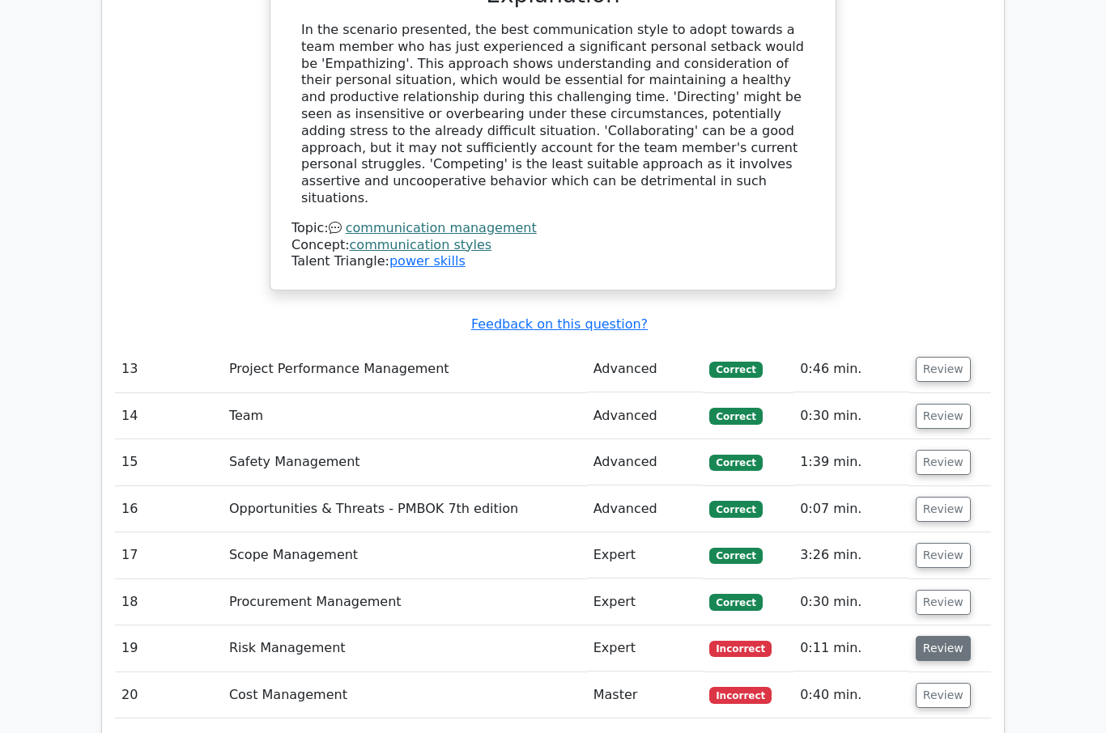
click at [938, 636] on button "Review" at bounding box center [943, 648] width 55 height 25
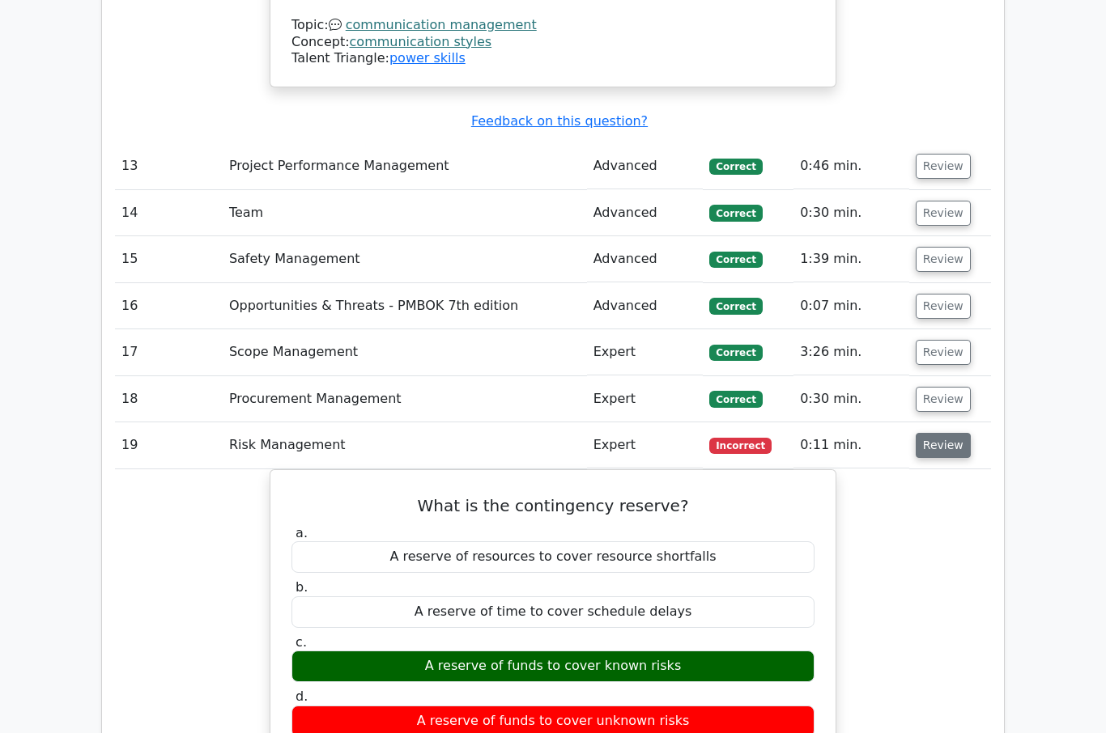
scroll to position [5004, 0]
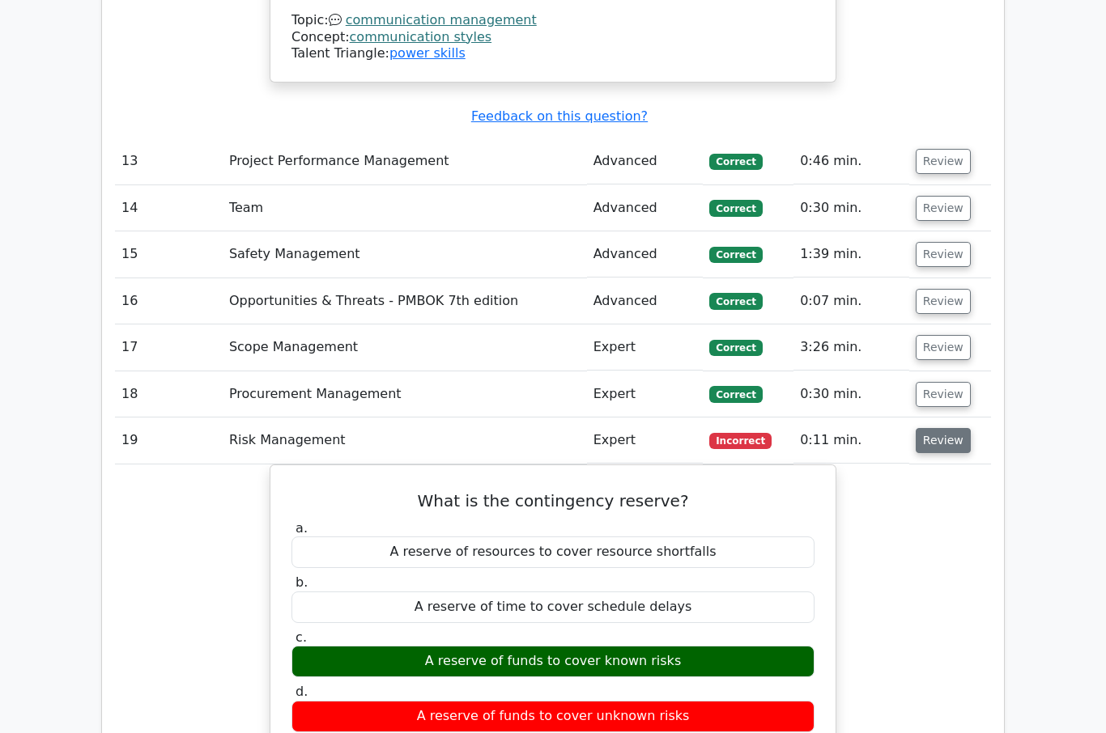
click at [942, 429] on button "Review" at bounding box center [943, 441] width 55 height 25
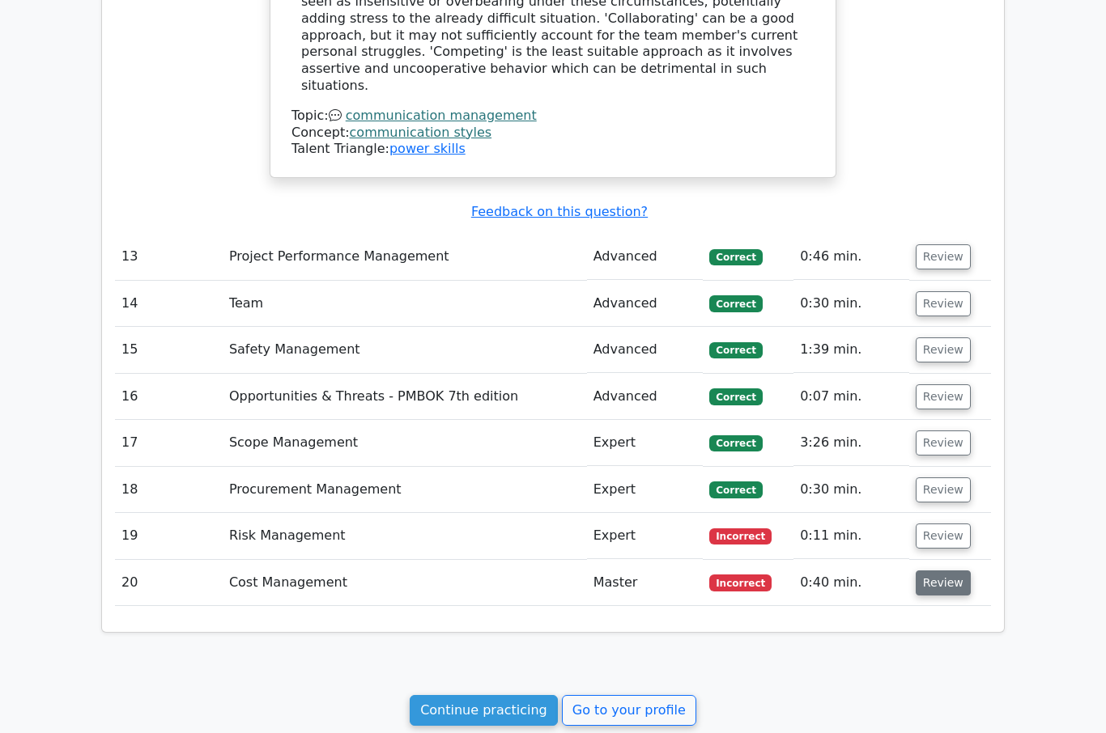
click at [945, 571] on button "Review" at bounding box center [943, 583] width 55 height 25
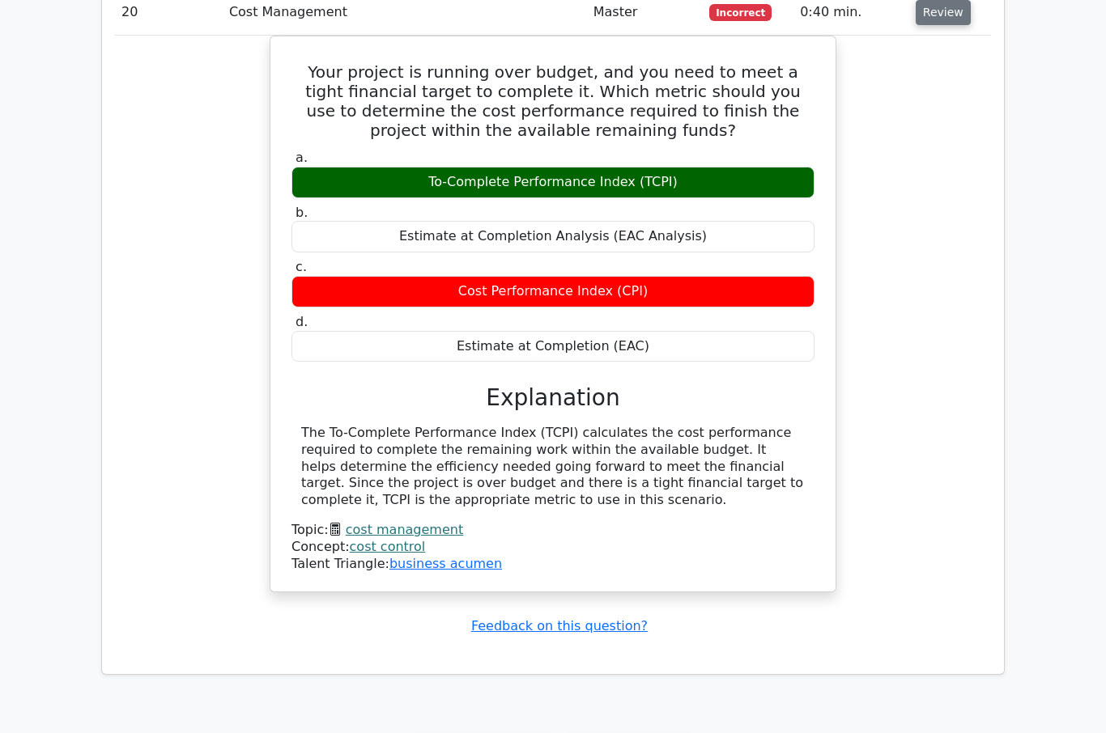
scroll to position [5511, 0]
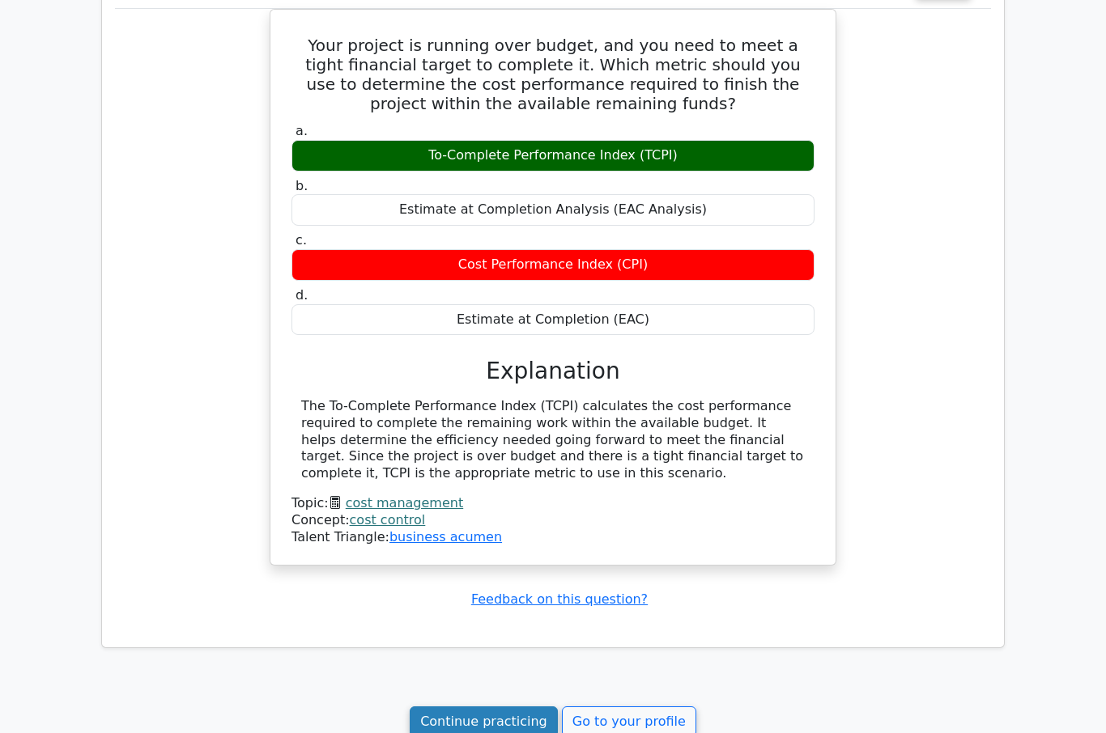
click at [494, 707] on link "Continue practicing" at bounding box center [484, 722] width 148 height 31
